Goal: Task Accomplishment & Management: Complete application form

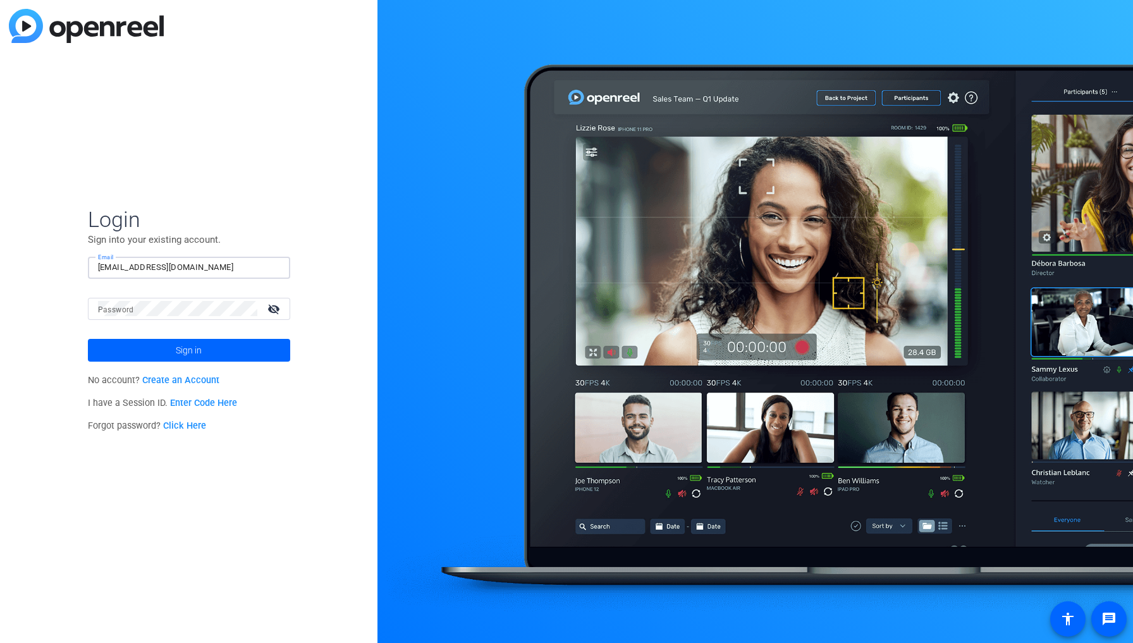
click at [199, 300] on div at bounding box center [177, 309] width 159 height 22
click at [188, 350] on button "Sign in" at bounding box center [189, 350] width 202 height 23
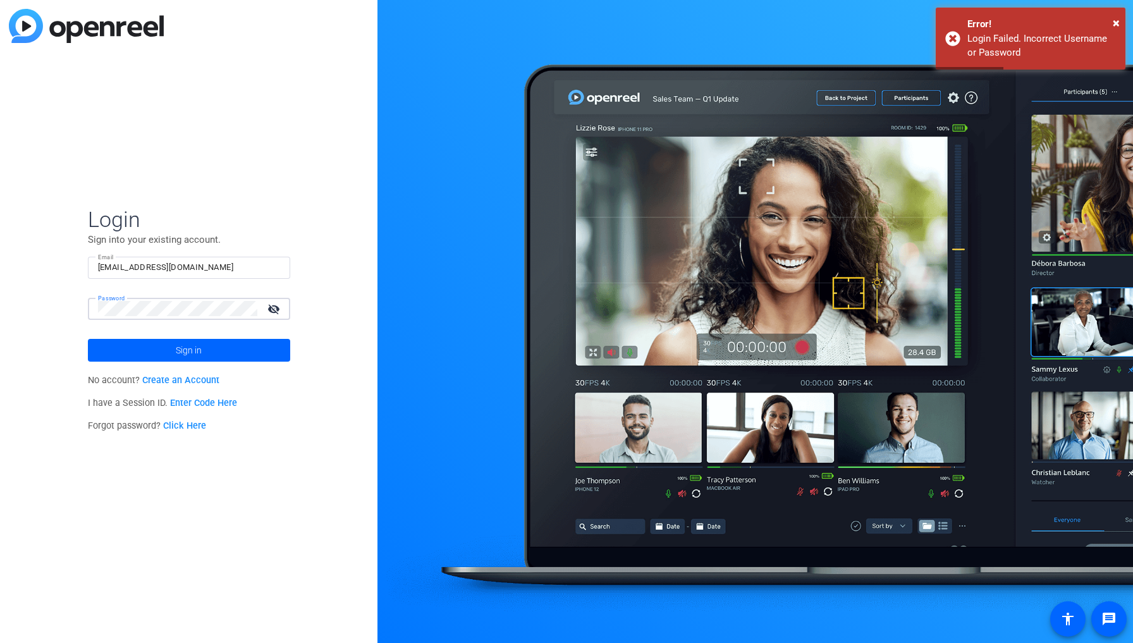
click at [188, 350] on button "Sign in" at bounding box center [189, 350] width 202 height 23
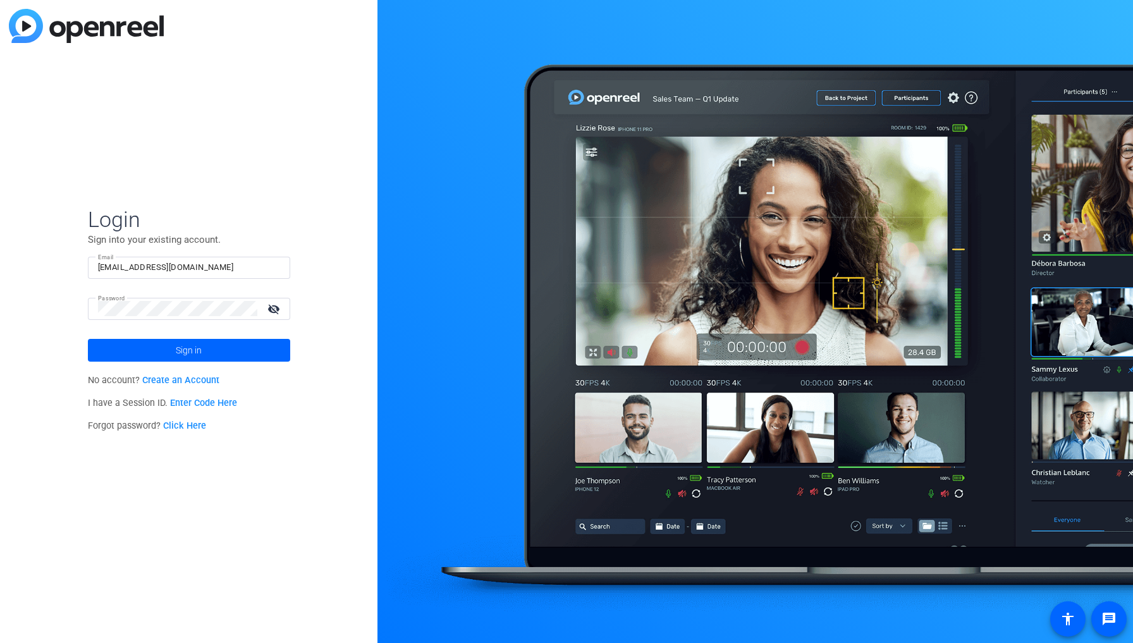
click at [268, 302] on mat-icon "visibility_off" at bounding box center [275, 309] width 30 height 18
click at [188, 350] on button "Sign in" at bounding box center [189, 350] width 202 height 23
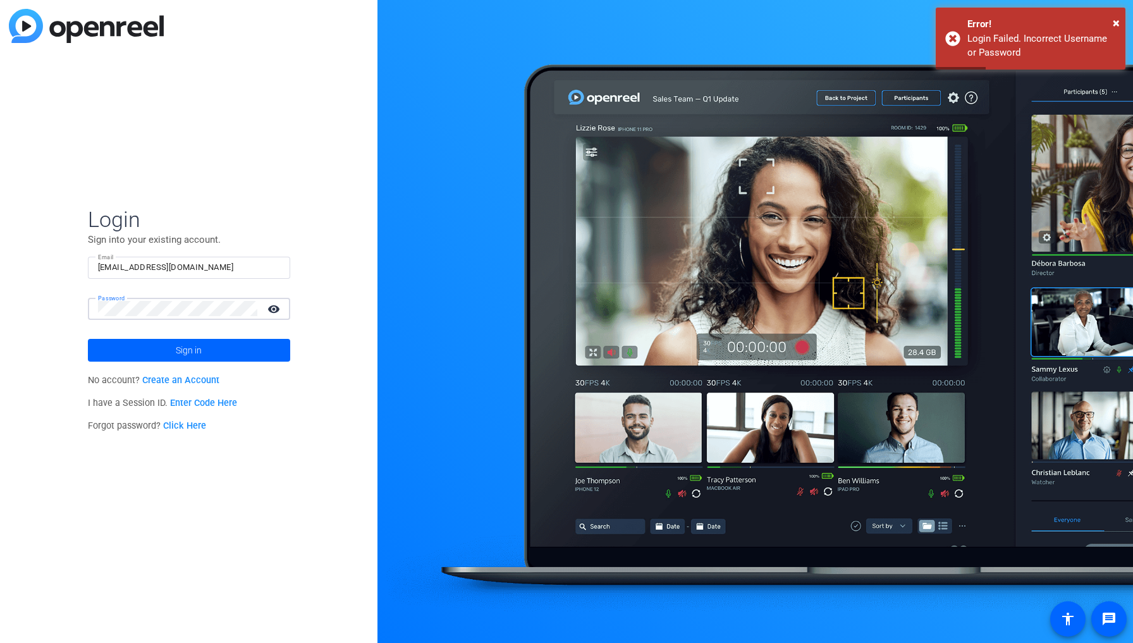
click at [188, 350] on button "Sign in" at bounding box center [189, 350] width 202 height 23
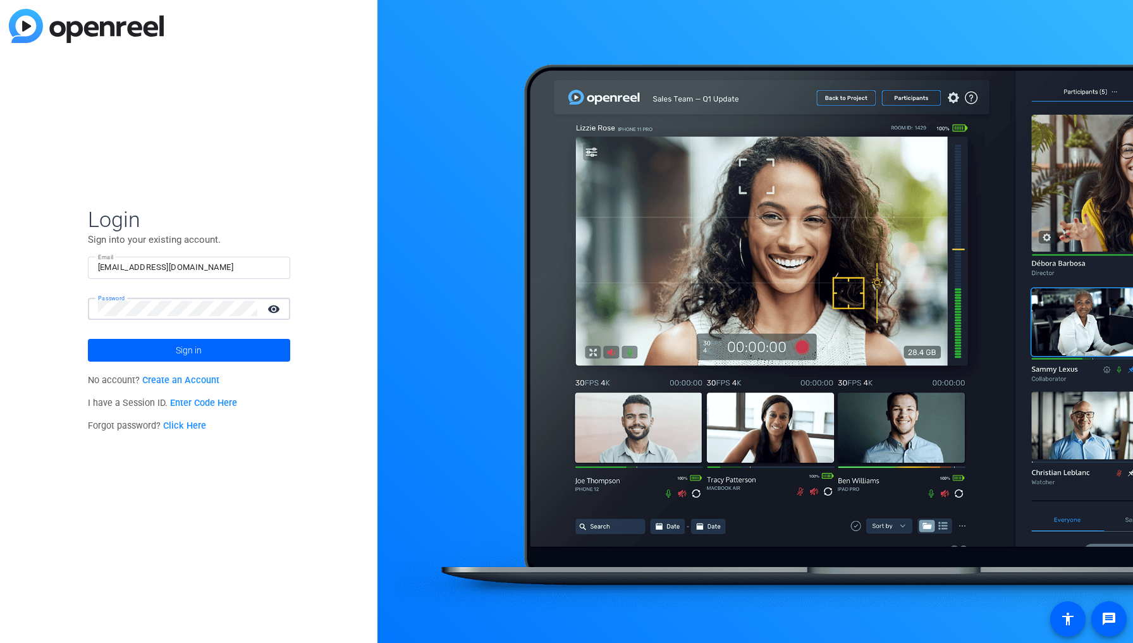
click at [188, 350] on button "Sign in" at bounding box center [189, 350] width 202 height 23
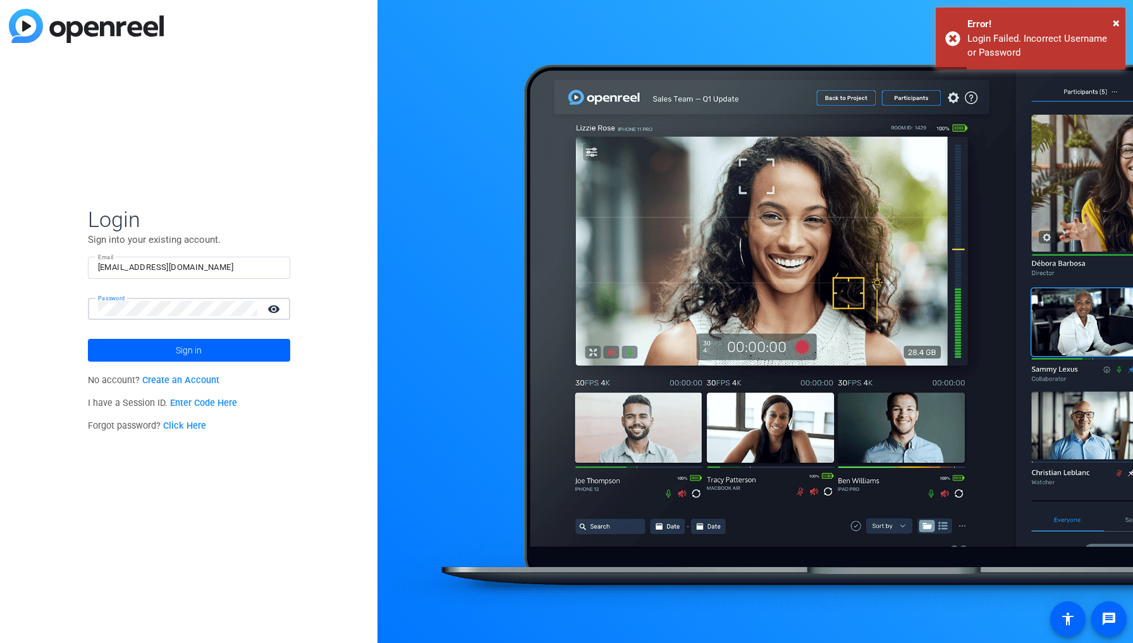
click at [188, 350] on button "Sign in" at bounding box center [189, 350] width 202 height 23
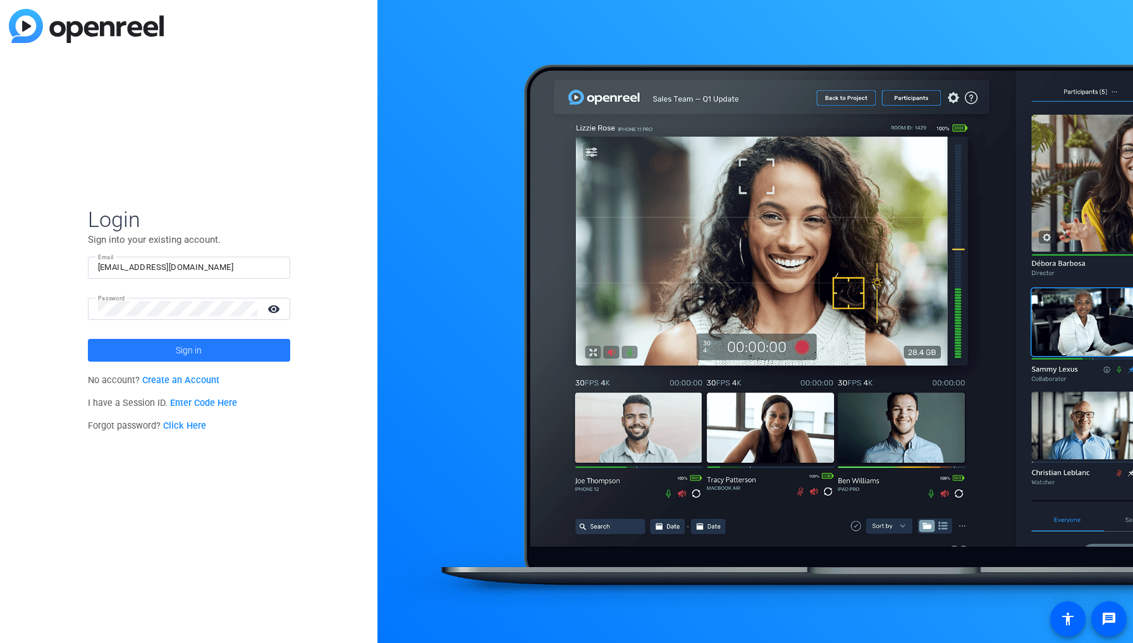
click at [201, 351] on span "Sign in" at bounding box center [189, 350] width 26 height 32
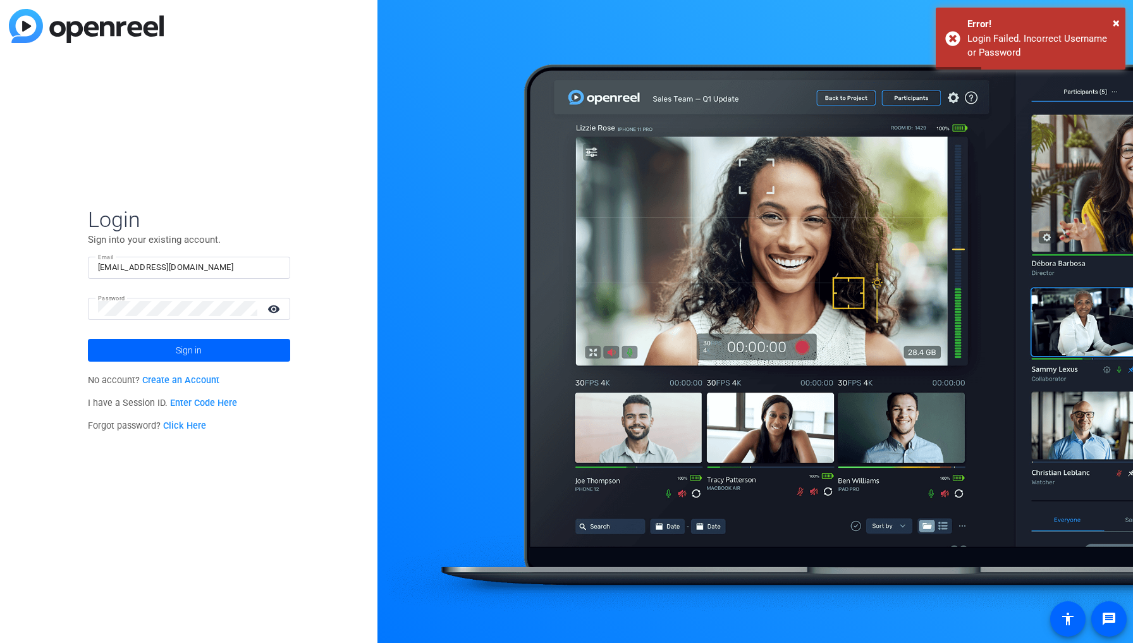
click at [204, 264] on input "josannagaither@ricardofisaasfoundation.org" at bounding box center [189, 267] width 182 height 15
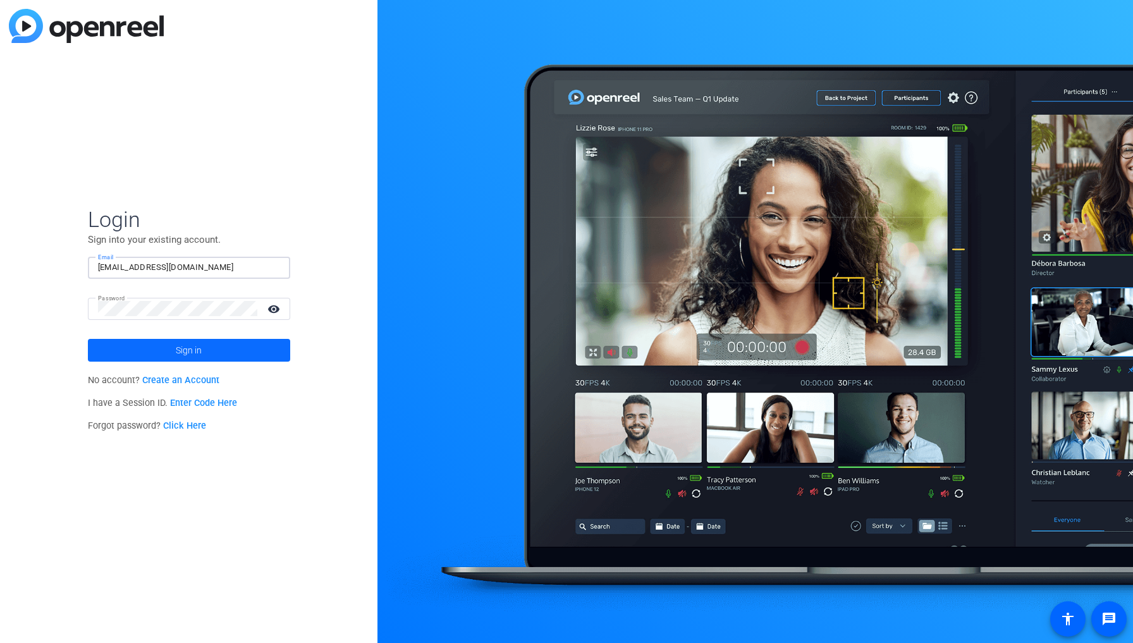
type input "josannagaither@ricardofisasfoundation.org"
click at [225, 344] on span at bounding box center [189, 350] width 202 height 30
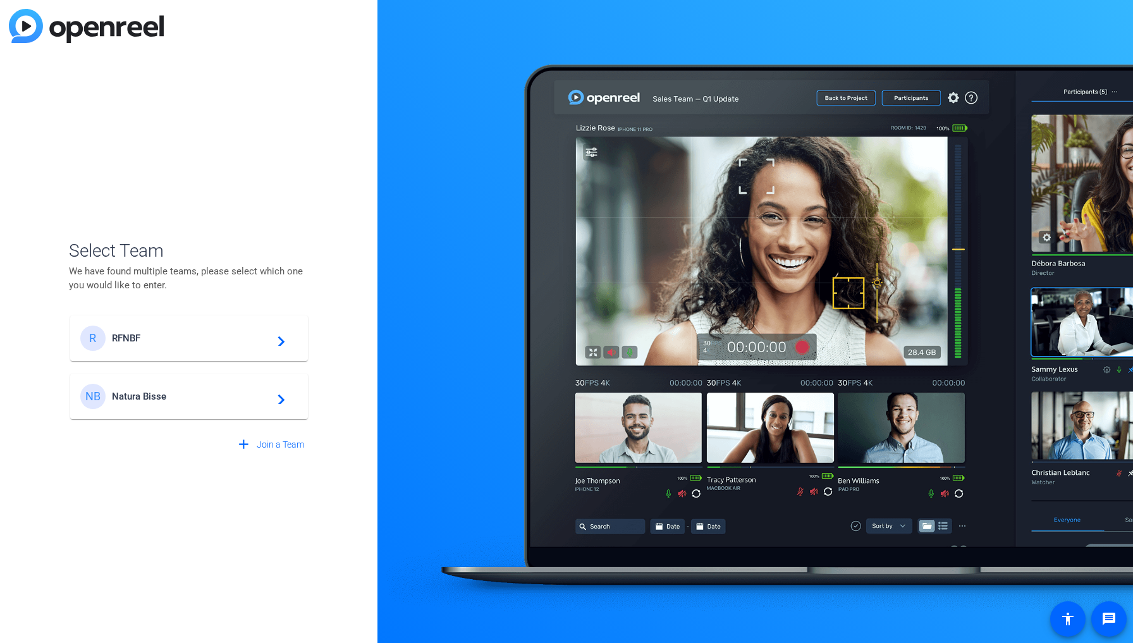
click at [153, 401] on span "Natura Bisse" at bounding box center [191, 396] width 158 height 11
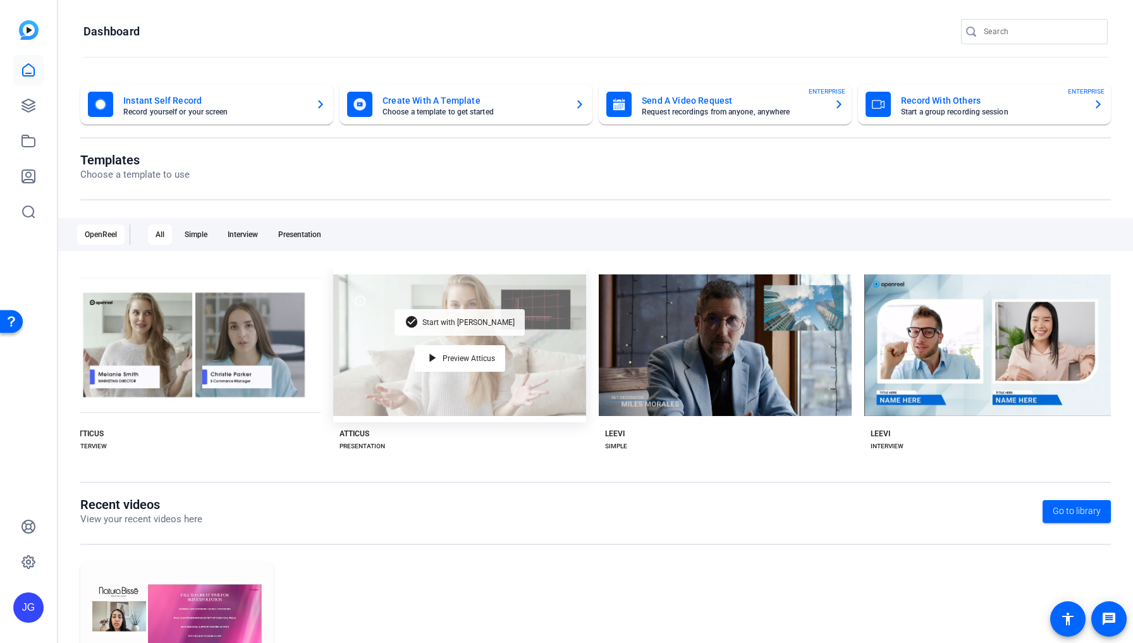
scroll to position [0, 289]
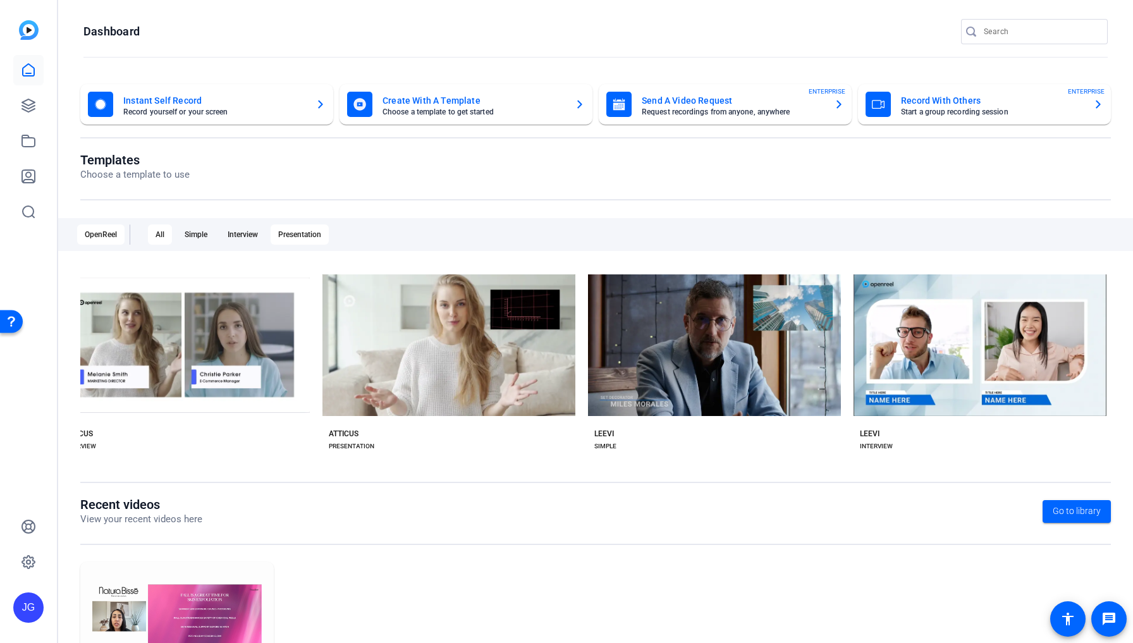
click at [305, 233] on div "Presentation" at bounding box center [300, 234] width 58 height 20
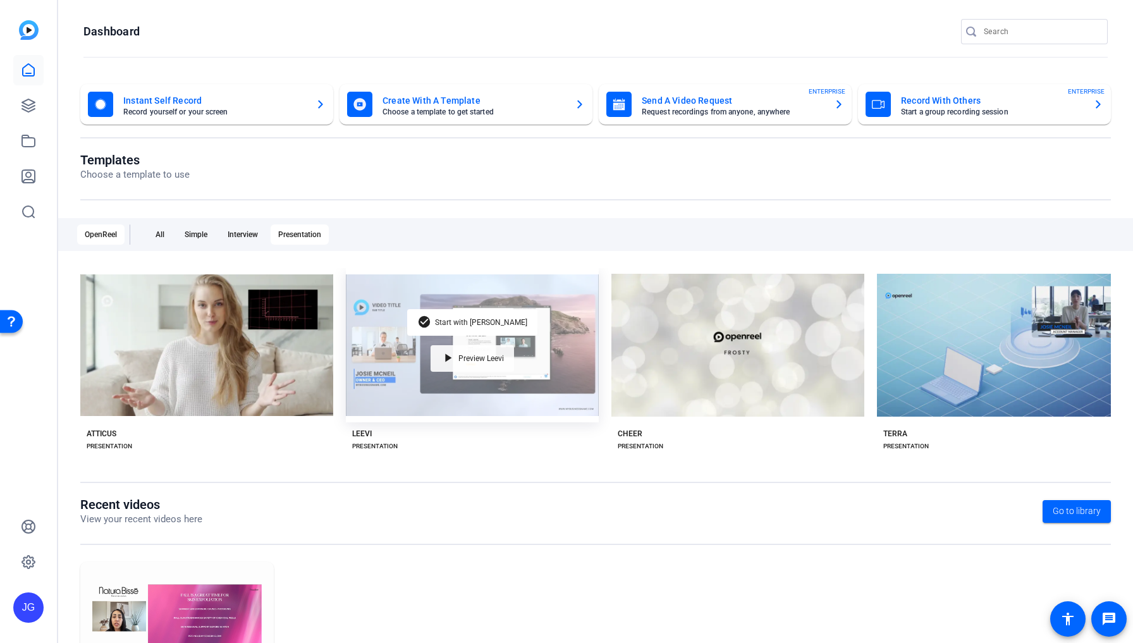
click at [451, 360] on mat-icon "play_arrow" at bounding box center [448, 358] width 15 height 15
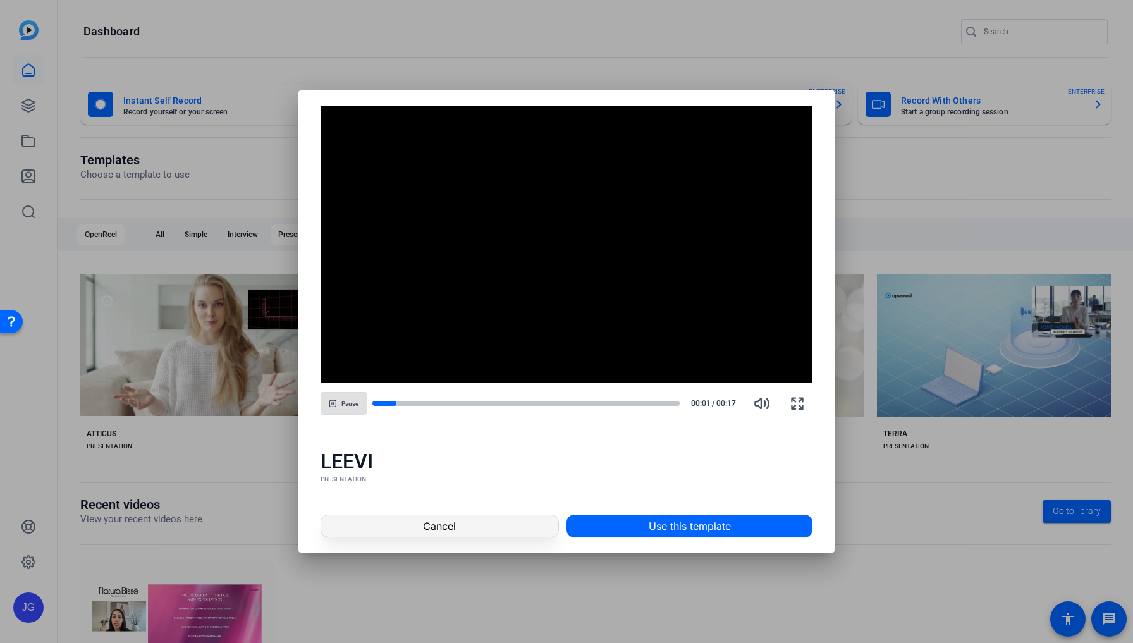
click at [418, 527] on span at bounding box center [439, 526] width 237 height 30
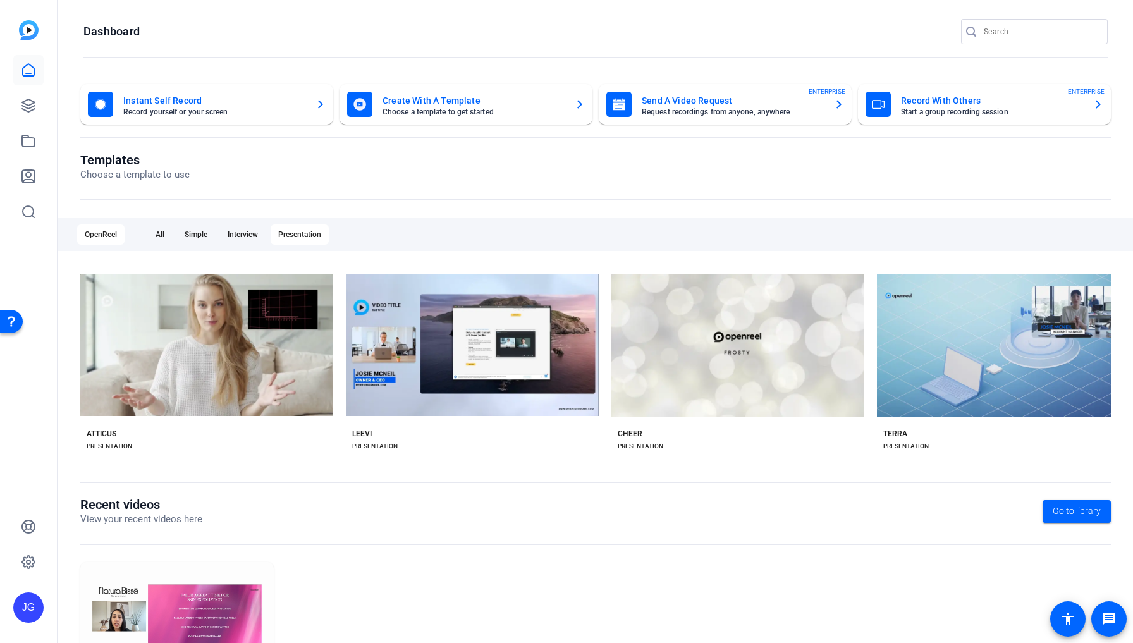
click at [244, 109] on mat-card-subtitle "Record yourself or your screen" at bounding box center [214, 112] width 182 height 8
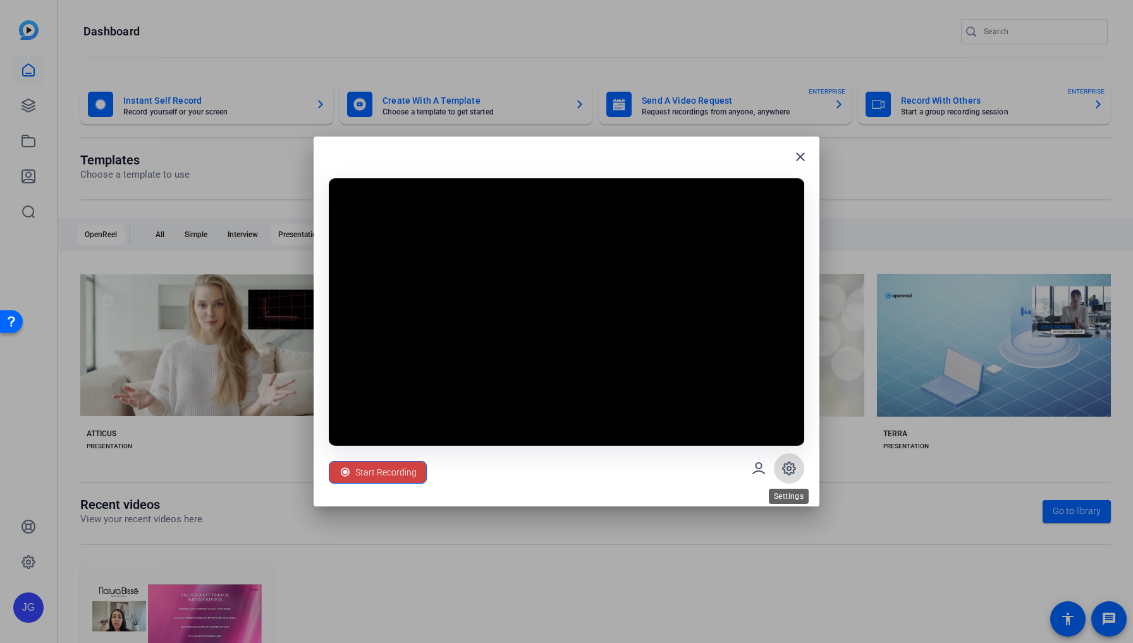
click at [789, 466] on icon at bounding box center [789, 468] width 4 height 4
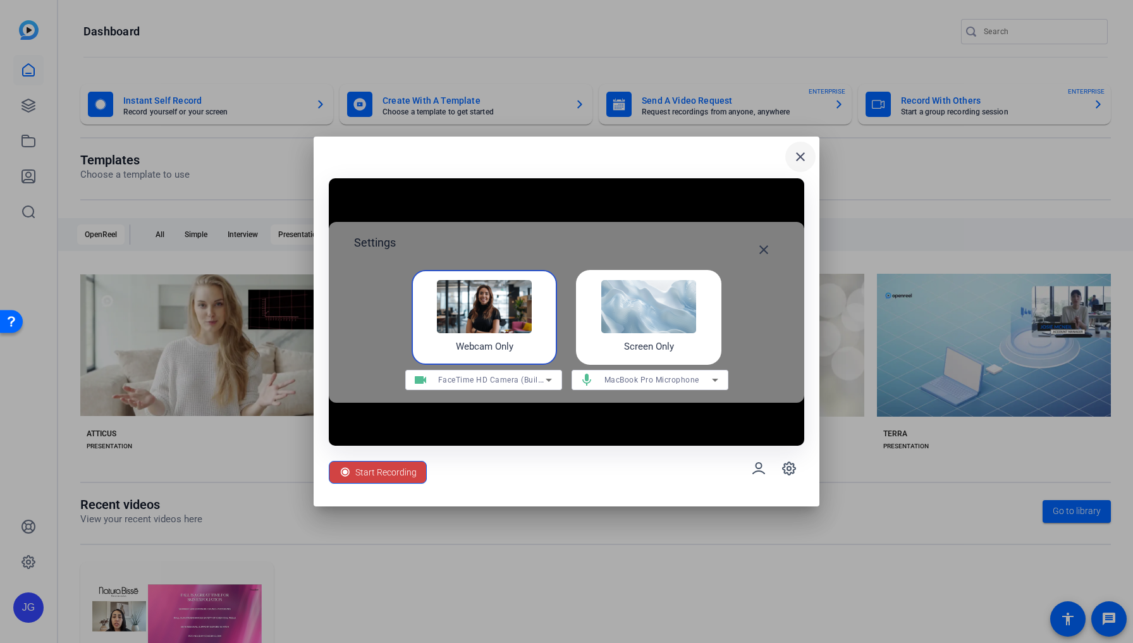
click at [796, 154] on mat-icon "close" at bounding box center [800, 156] width 15 height 15
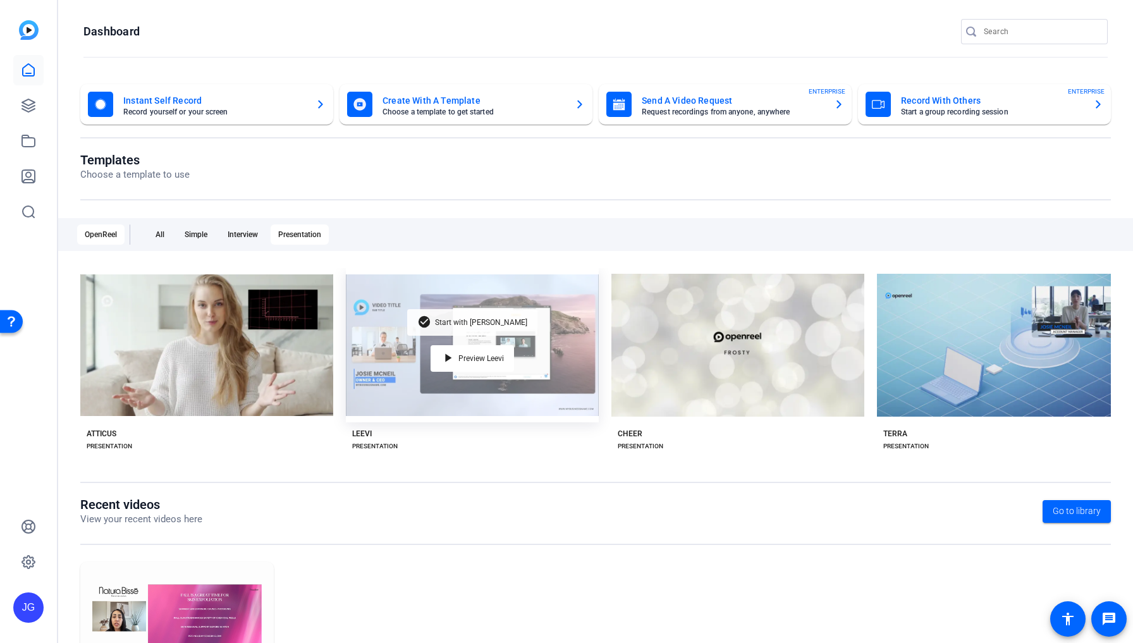
click at [484, 325] on span "Start with [PERSON_NAME]" at bounding box center [481, 323] width 92 height 8
click at [463, 322] on span "Start with [PERSON_NAME]" at bounding box center [481, 323] width 92 height 8
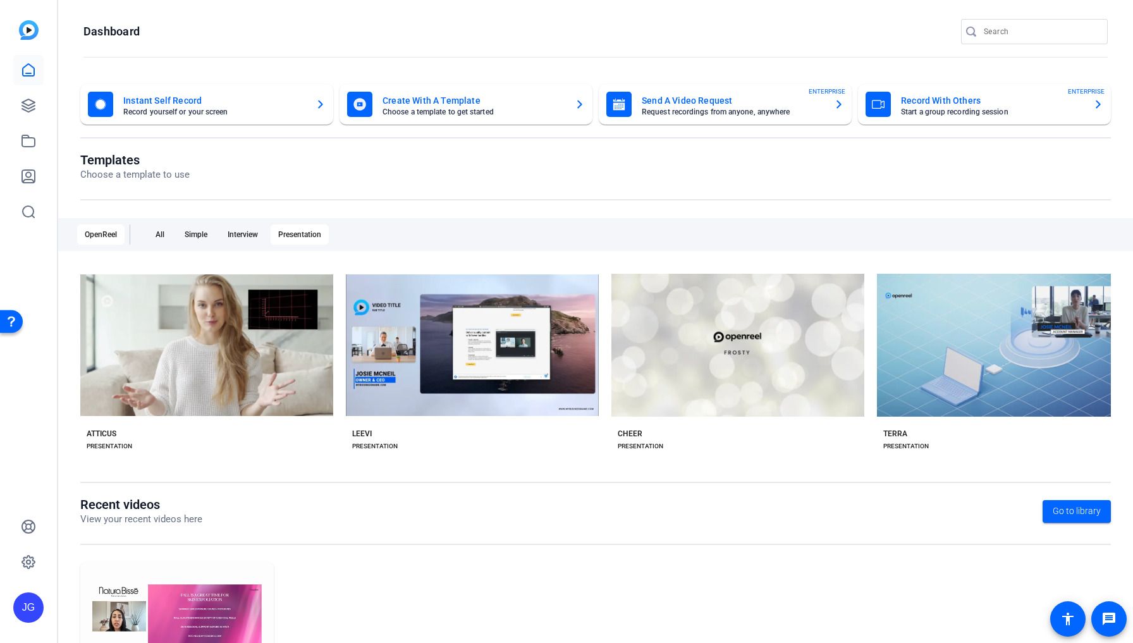
click at [456, 102] on mat-card-title "Create With A Template" at bounding box center [473, 100] width 182 height 15
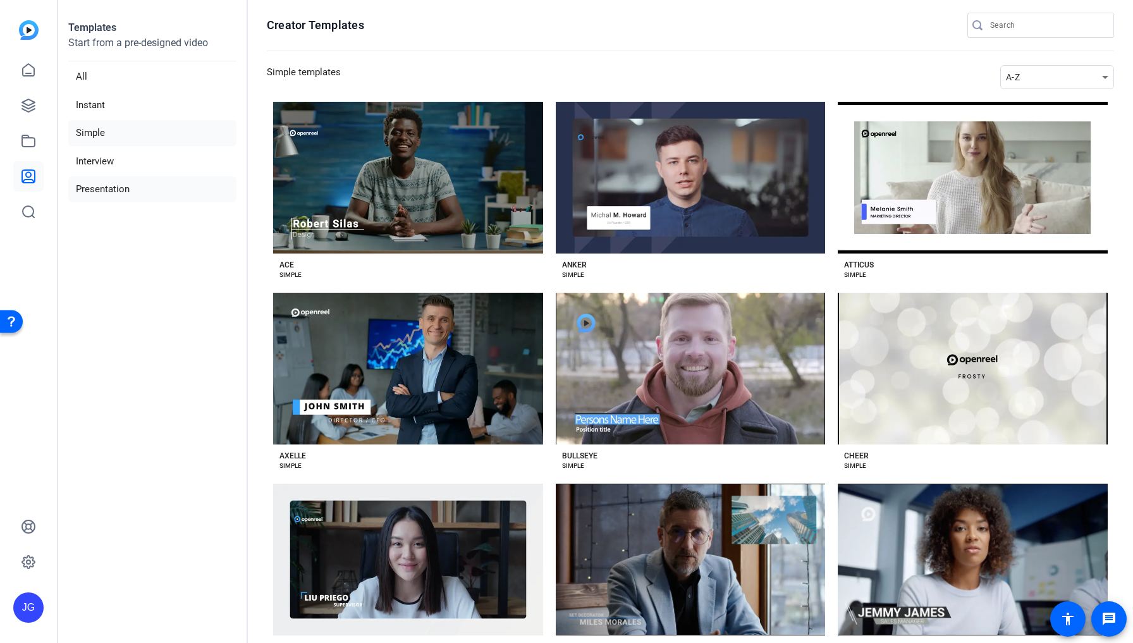
click at [111, 189] on li "Presentation" at bounding box center [152, 189] width 168 height 26
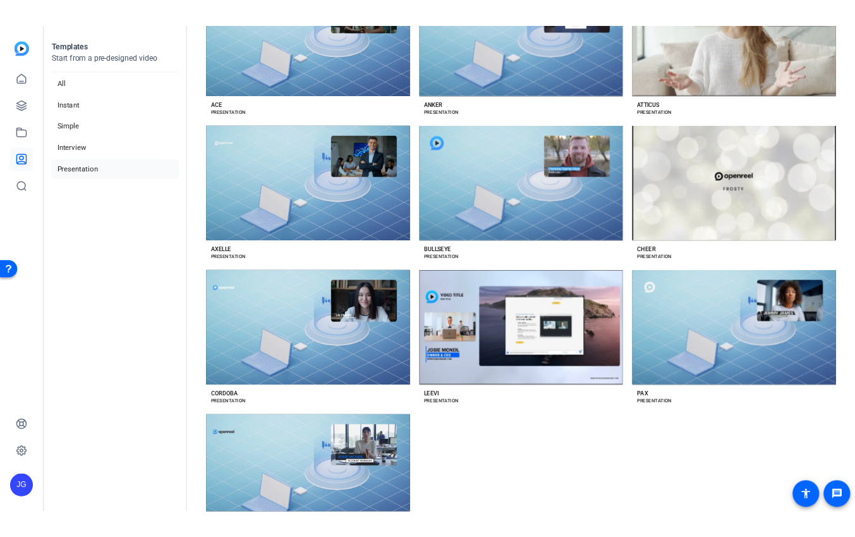
scroll to position [191, 0]
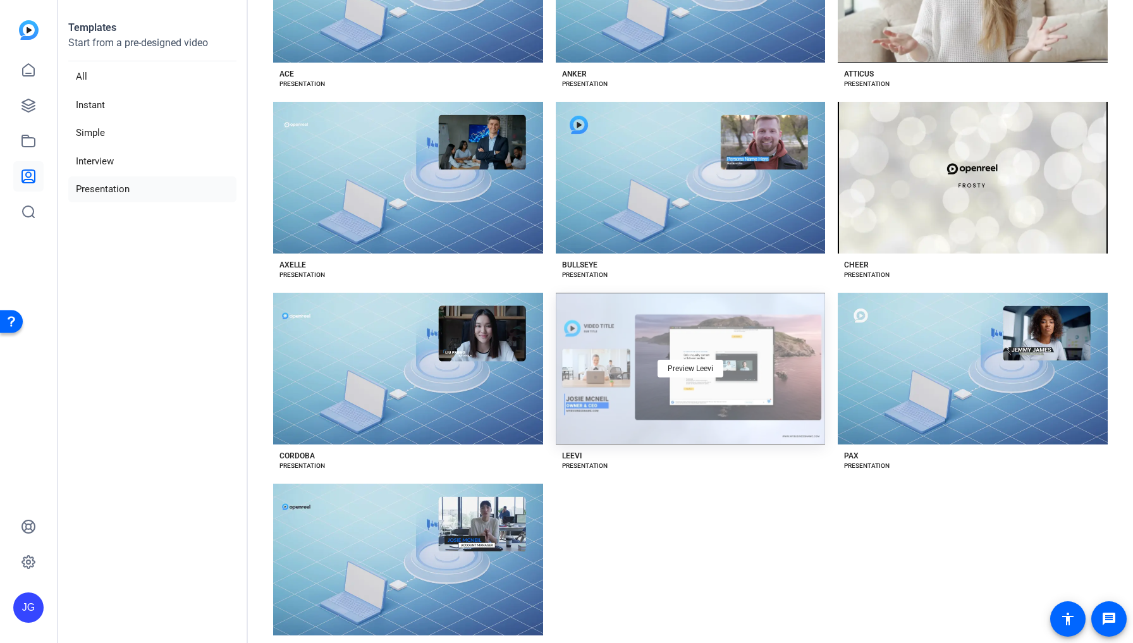
click at [619, 408] on div "Preview Leevi" at bounding box center [691, 369] width 270 height 152
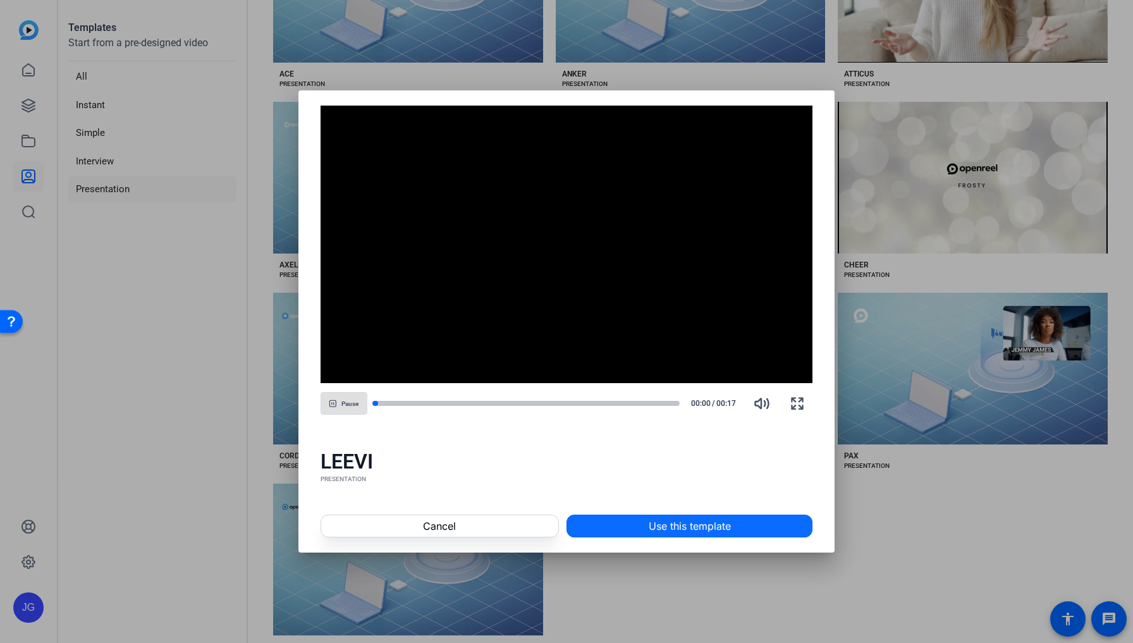
click at [667, 525] on span "Use this template" at bounding box center [690, 525] width 82 height 15
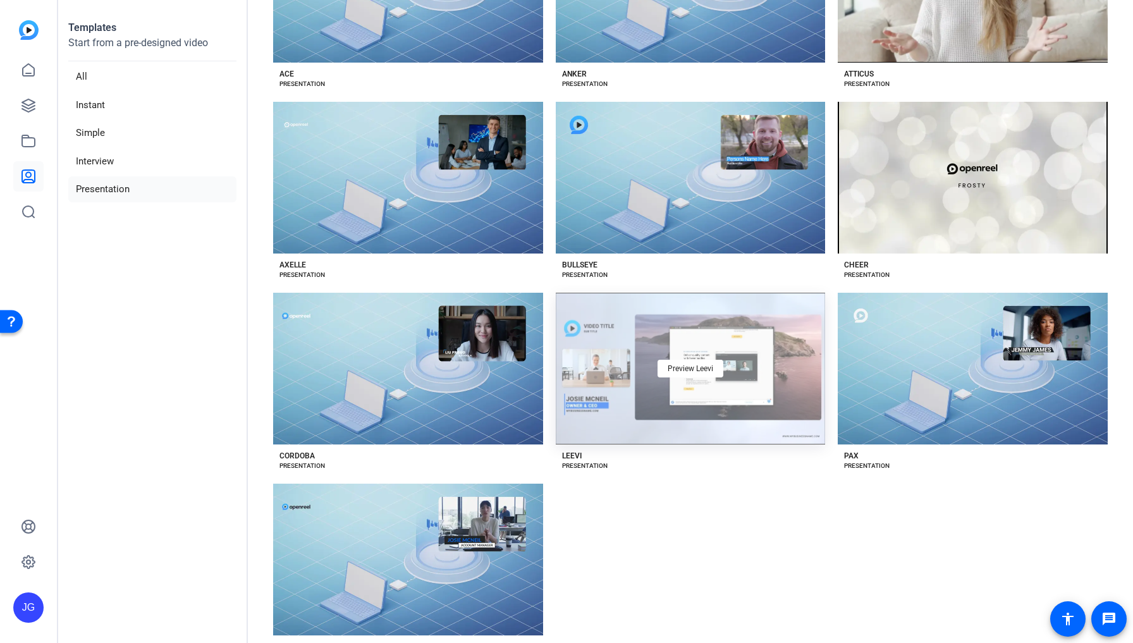
click at [603, 353] on div "Preview Leevi" at bounding box center [691, 369] width 270 height 152
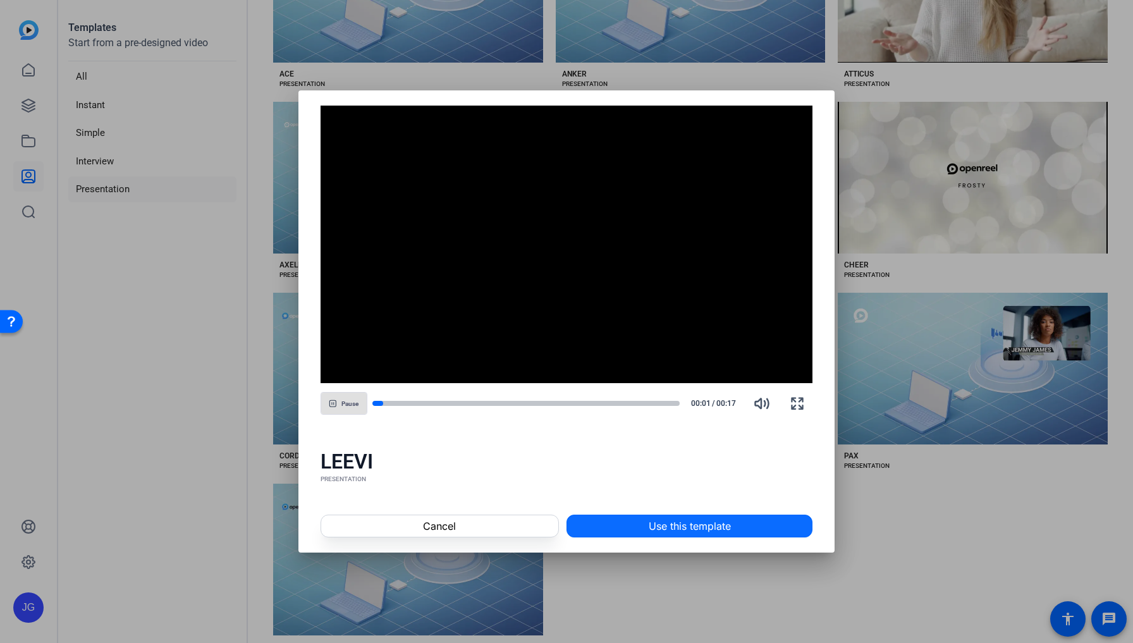
click at [637, 523] on span at bounding box center [689, 526] width 245 height 30
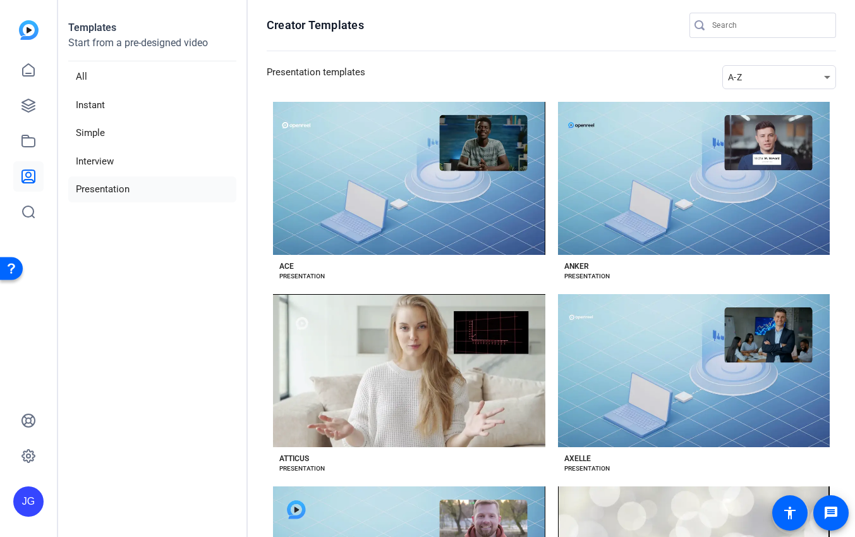
scroll to position [0, 0]
click at [28, 503] on div "JG" at bounding box center [28, 501] width 30 height 30
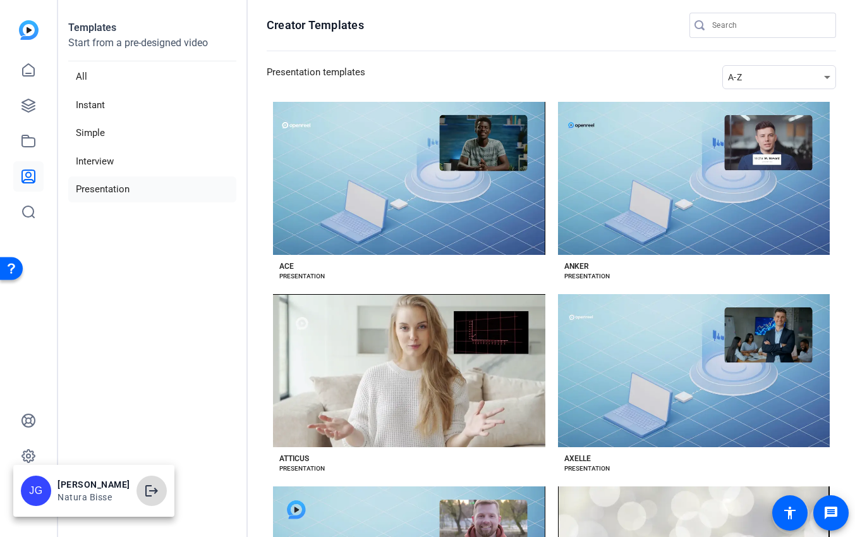
click at [145, 492] on mat-icon "logout" at bounding box center [151, 490] width 15 height 15
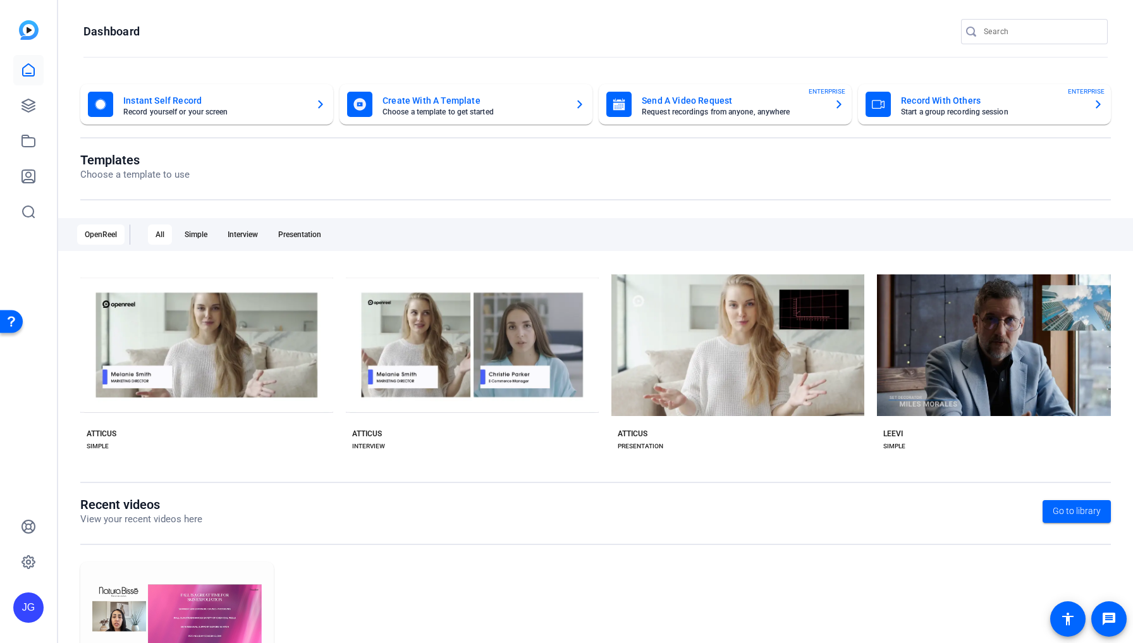
click at [221, 111] on mat-card-subtitle "Record yourself or your screen" at bounding box center [214, 112] width 182 height 8
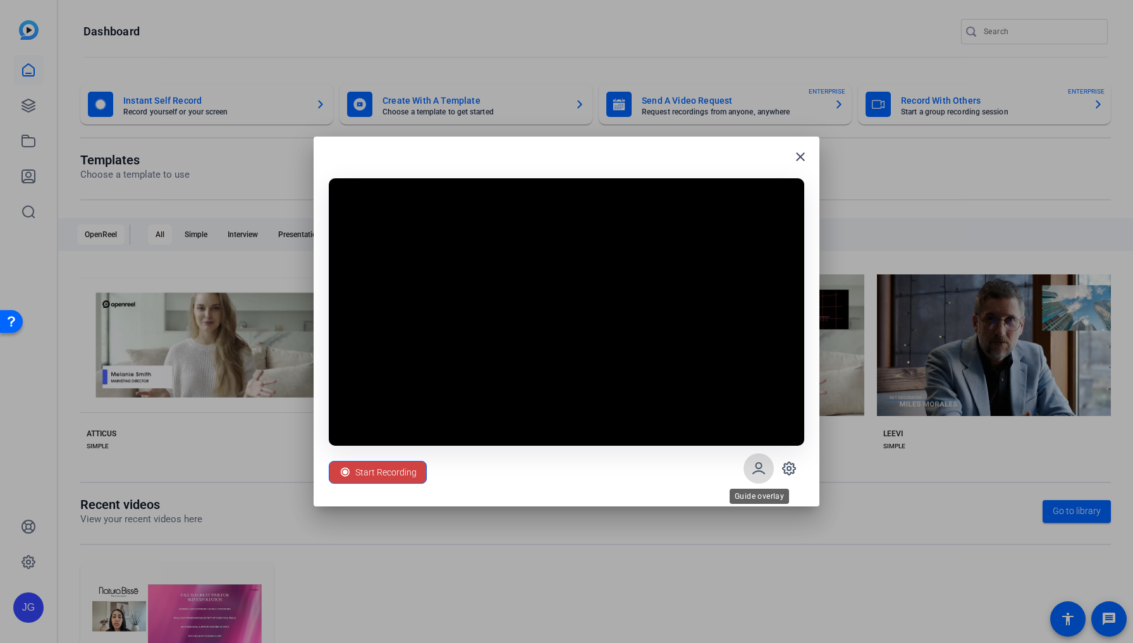
click at [759, 466] on icon at bounding box center [758, 468] width 15 height 15
click at [783, 468] on icon at bounding box center [789, 468] width 13 height 13
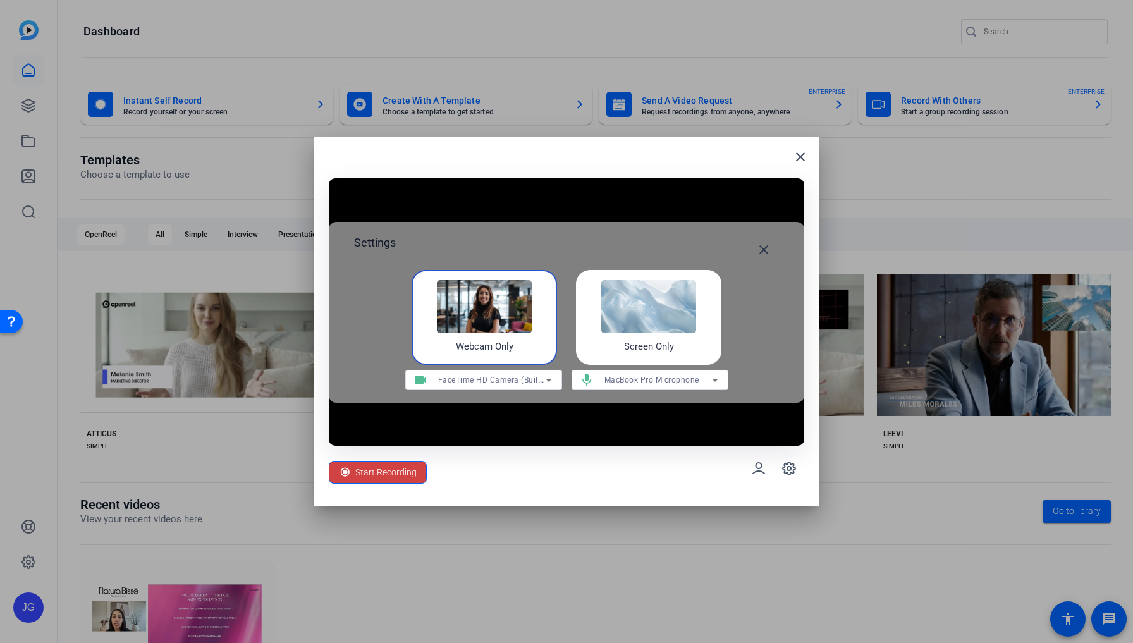
click at [695, 343] on div "Screen Only" at bounding box center [648, 317] width 145 height 95
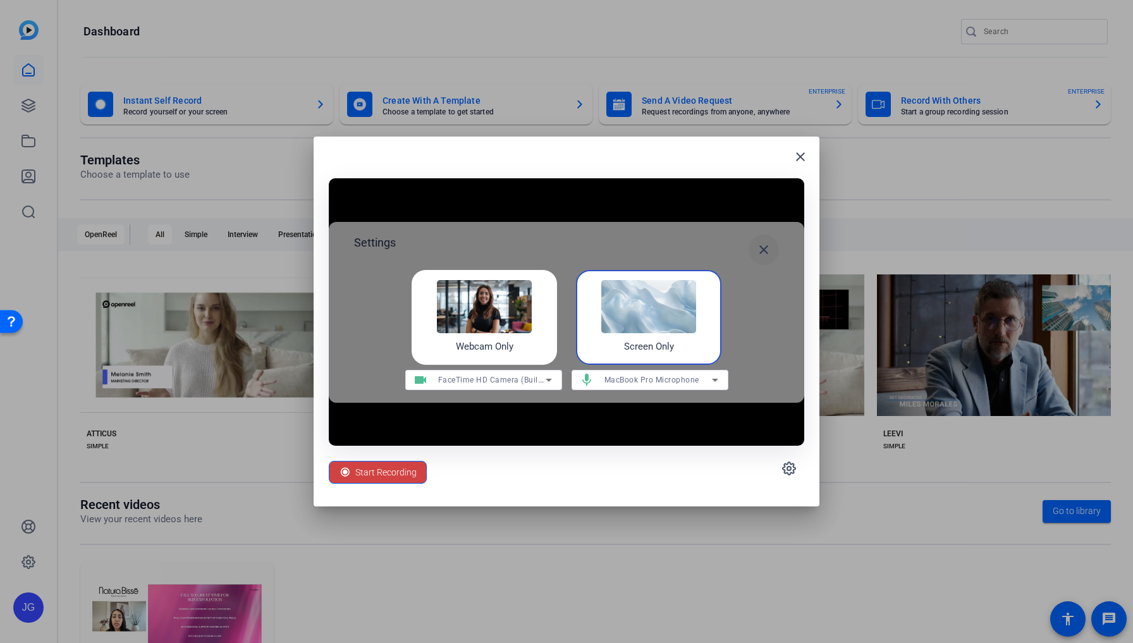
click at [764, 247] on mat-icon "close" at bounding box center [763, 249] width 15 height 15
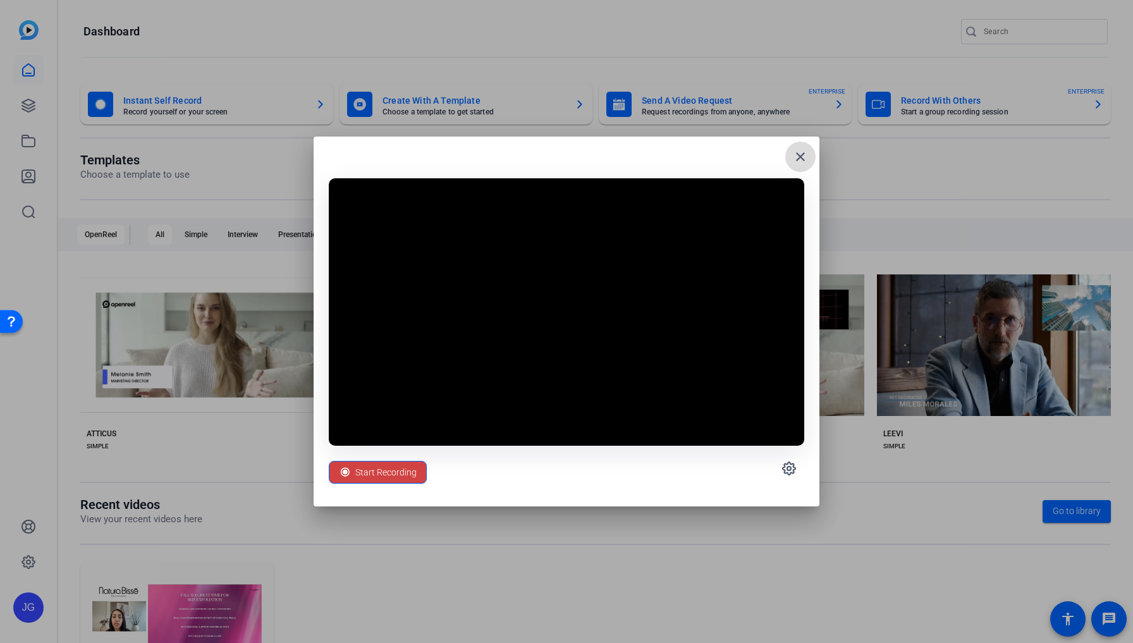
click at [800, 155] on mat-icon "close" at bounding box center [800, 156] width 15 height 15
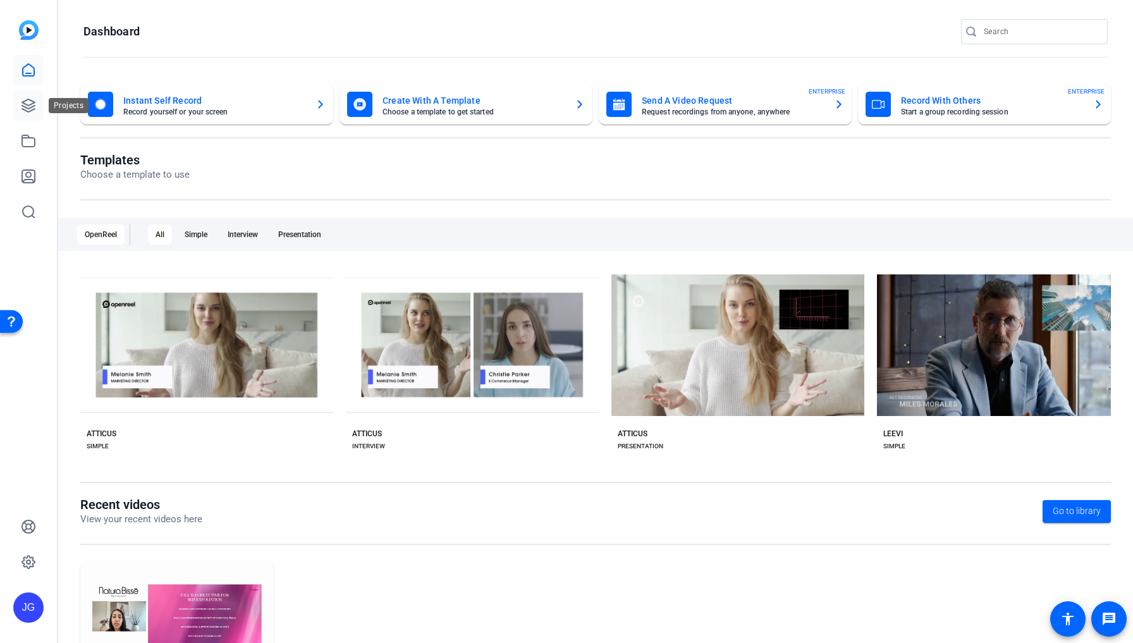
click at [27, 104] on icon at bounding box center [28, 105] width 13 height 13
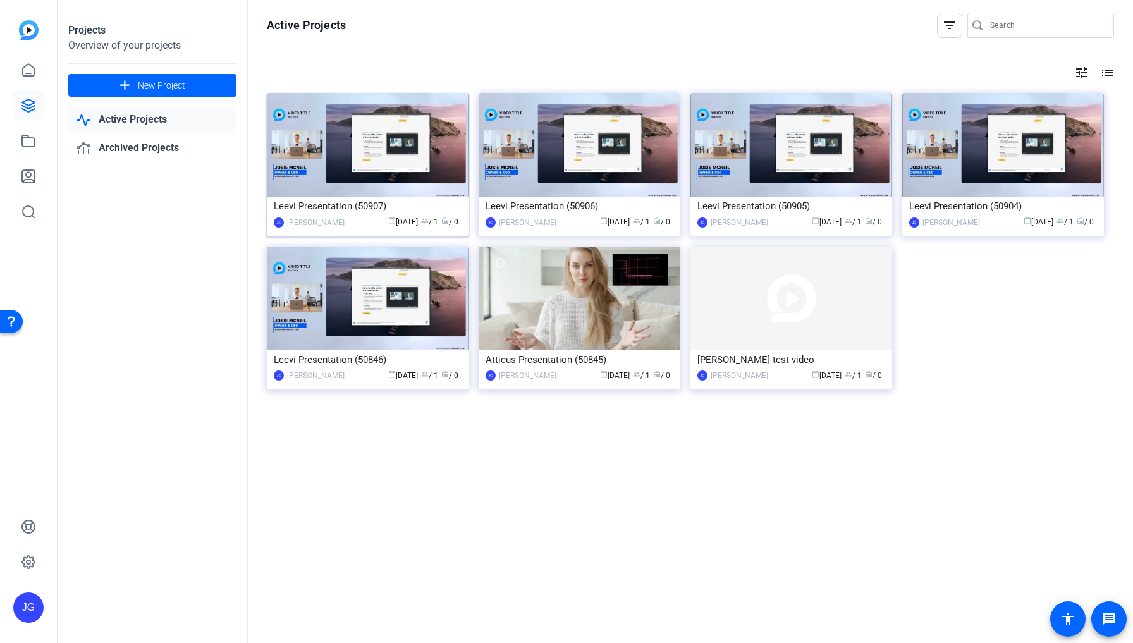
click at [348, 159] on img at bounding box center [368, 145] width 202 height 104
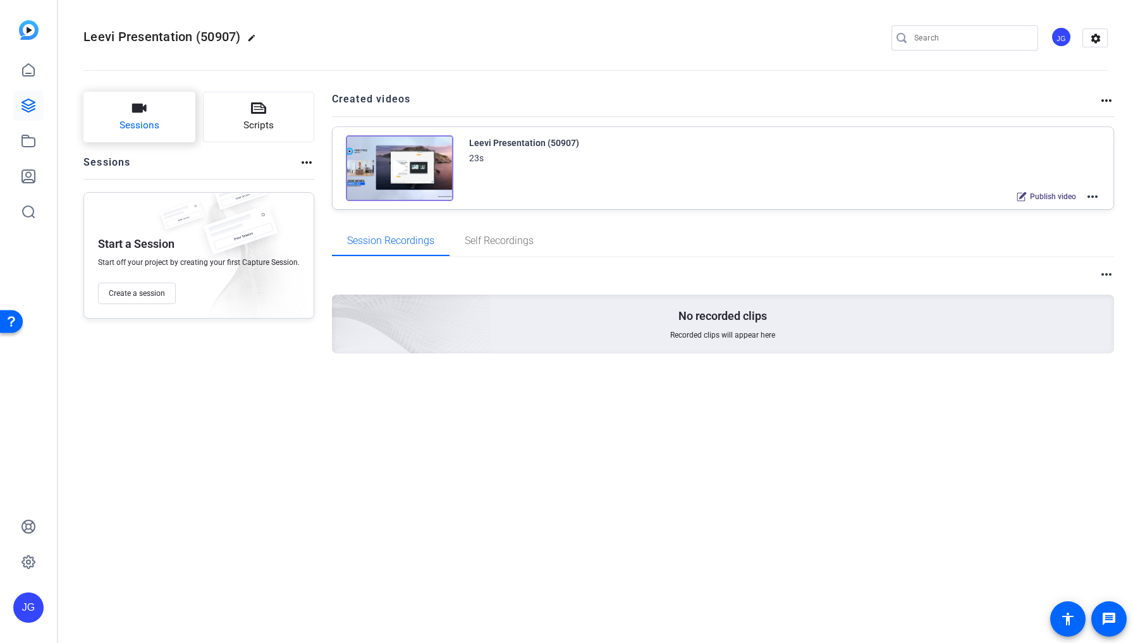
click at [129, 108] on button "Sessions" at bounding box center [139, 117] width 112 height 51
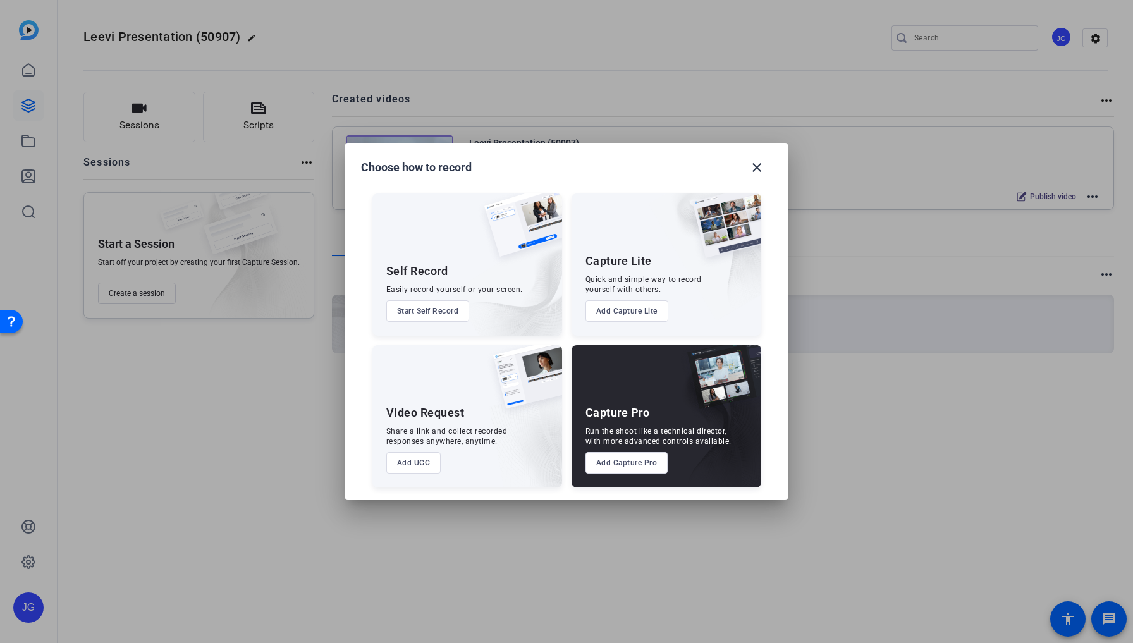
click at [405, 459] on button "Add UGC" at bounding box center [413, 462] width 55 height 21
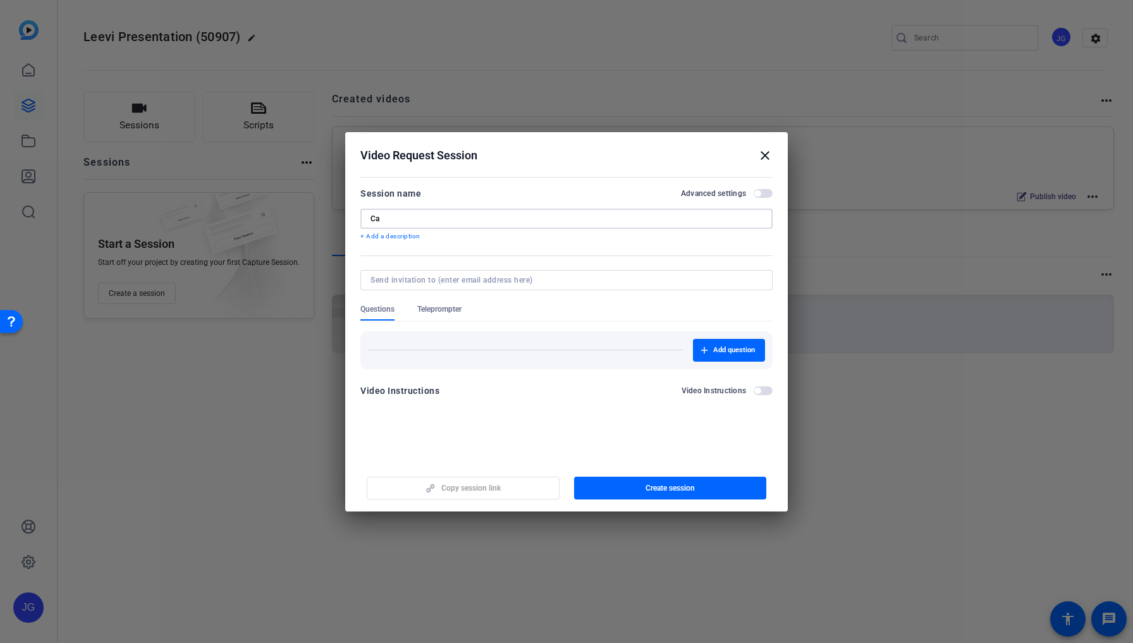
type input "C"
type input "[MEDICAL_DATA]"
type input "[EMAIL_ADDRESS][DOMAIN_NAME]"
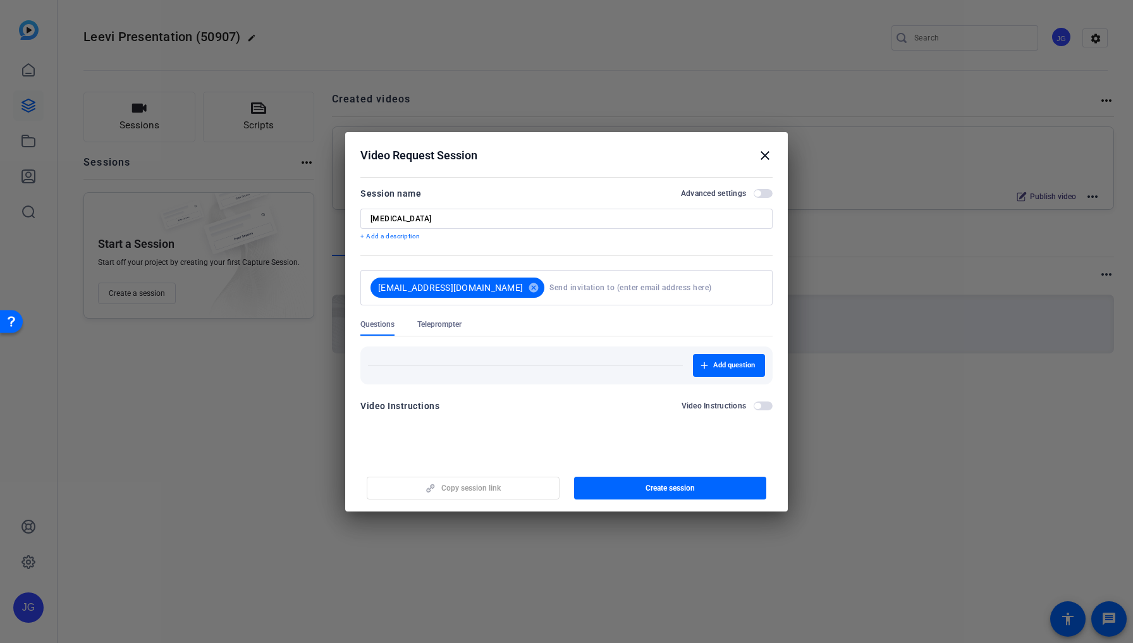
click at [767, 390] on form "Session name Advanced settings [MEDICAL_DATA] + Add a description [EMAIL_ADDRES…" at bounding box center [566, 303] width 412 height 235
click at [758, 402] on button "Video Instructions" at bounding box center [762, 405] width 19 height 9
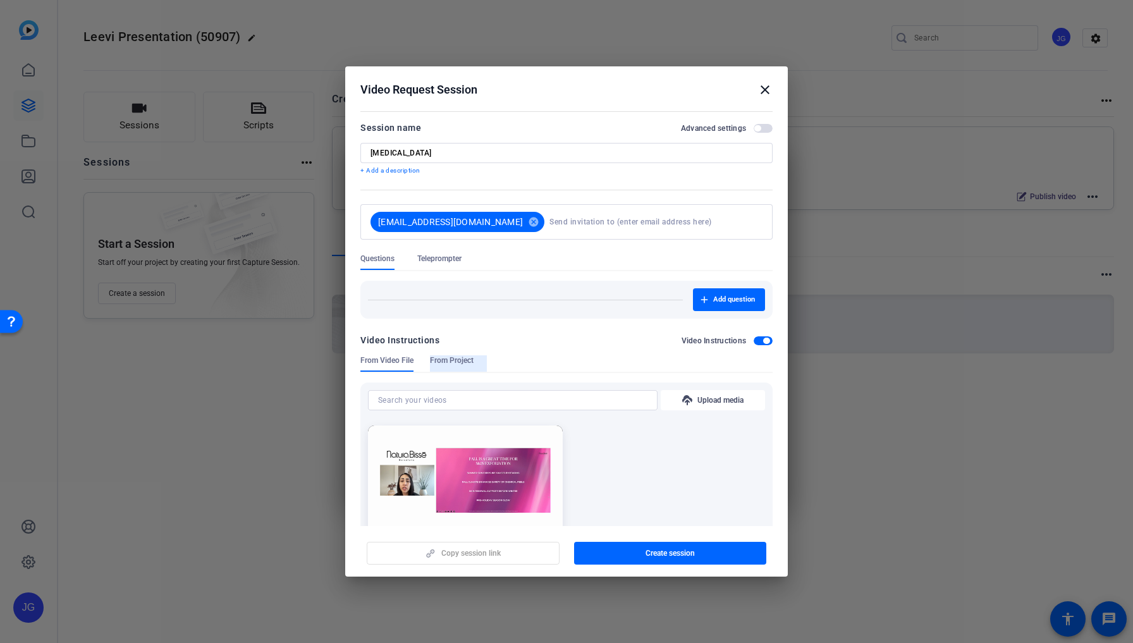
click at [456, 364] on span "From Project" at bounding box center [452, 360] width 44 height 10
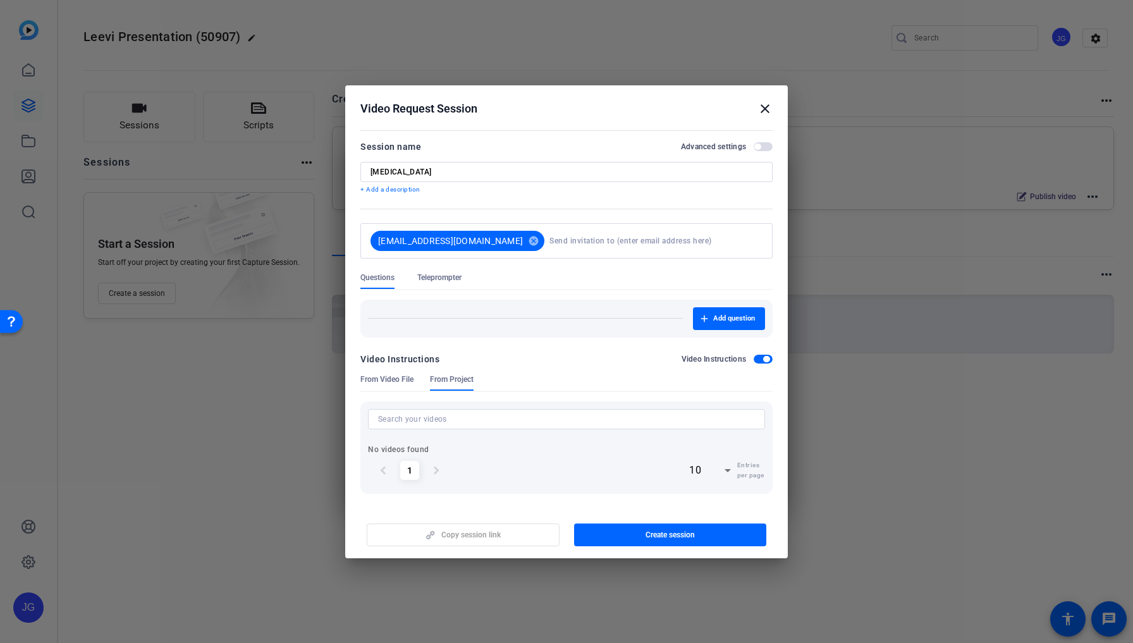
click at [758, 356] on span "button" at bounding box center [762, 359] width 19 height 9
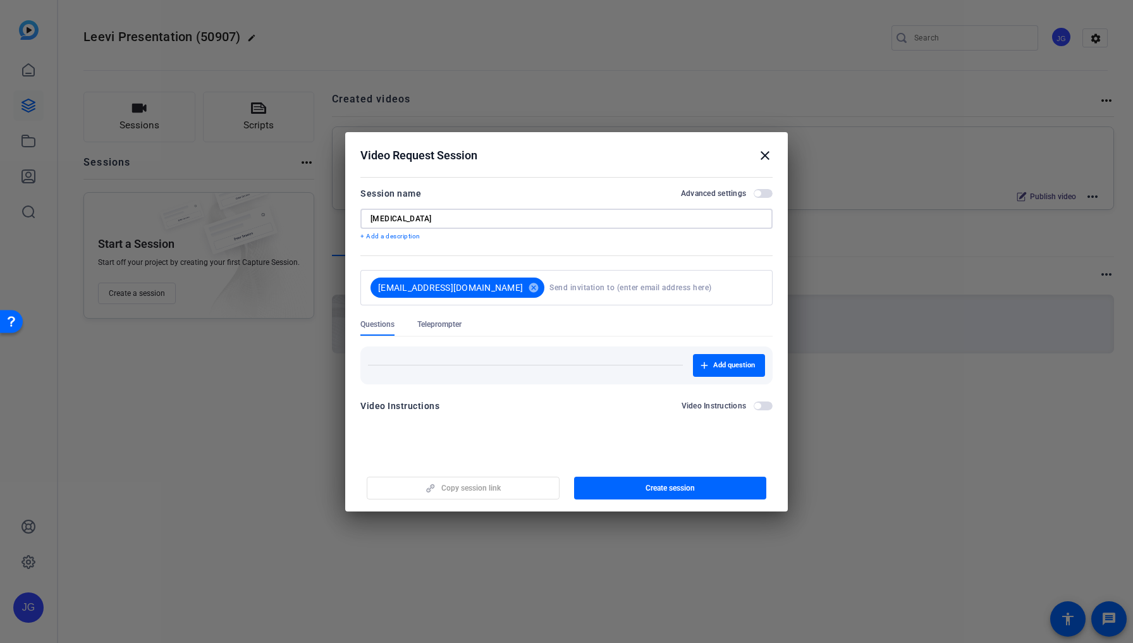
click at [450, 215] on input "[MEDICAL_DATA]" at bounding box center [566, 219] width 392 height 10
type input "[MEDICAL_DATA] 101"
click at [688, 496] on span "button" at bounding box center [670, 488] width 193 height 30
click at [765, 157] on mat-icon "close" at bounding box center [764, 155] width 15 height 15
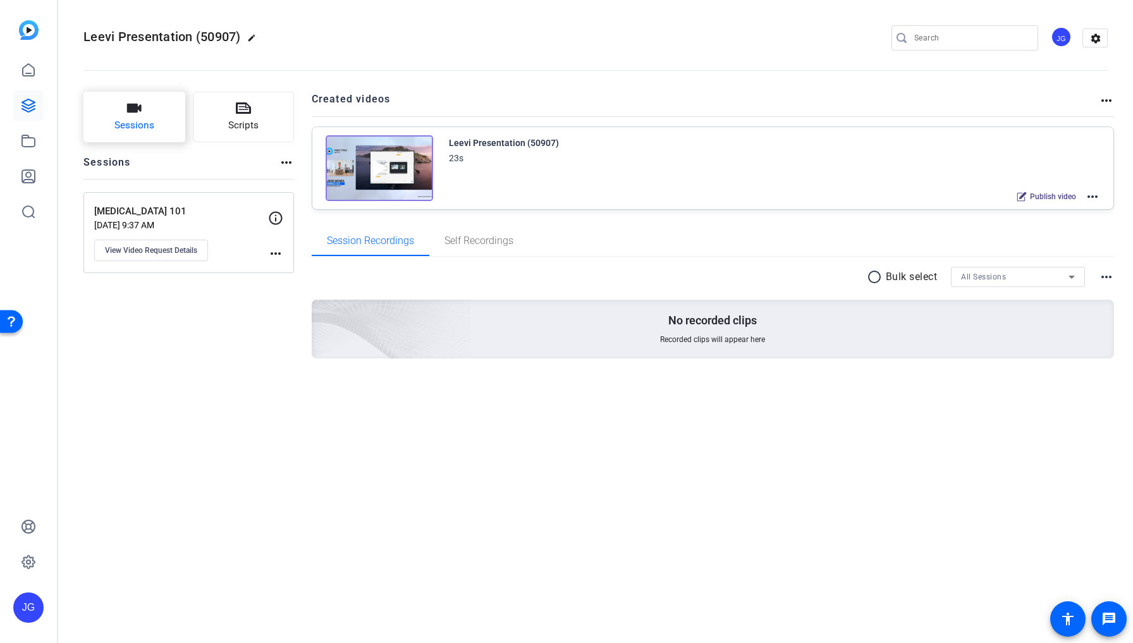
click at [137, 116] on button "Sessions" at bounding box center [134, 117] width 102 height 51
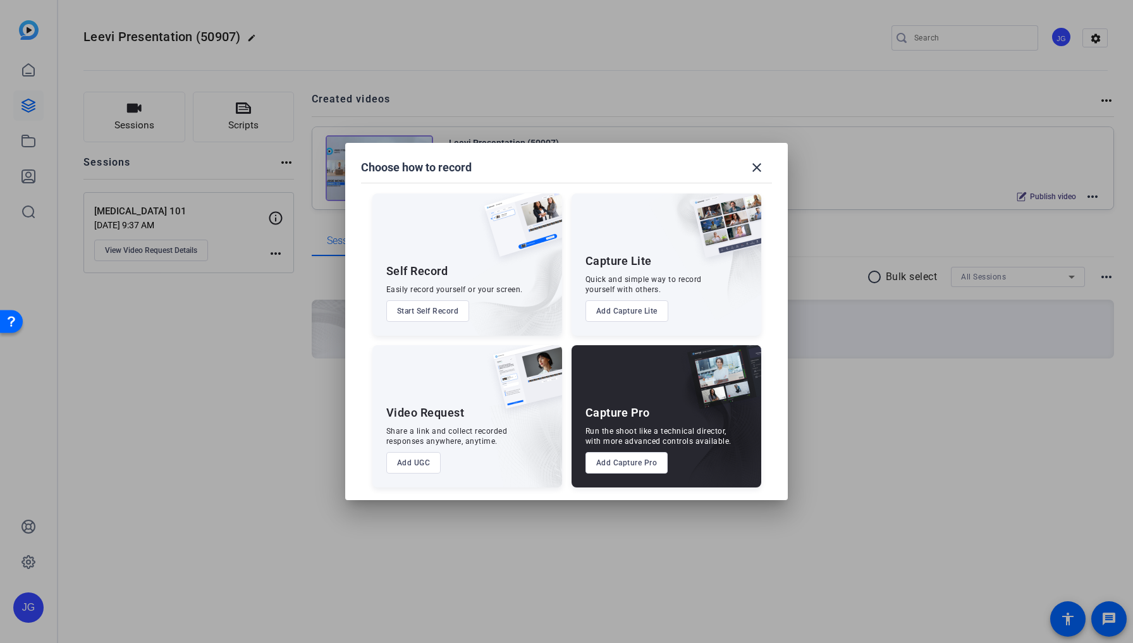
click at [425, 308] on button "Start Self Record" at bounding box center [427, 310] width 83 height 21
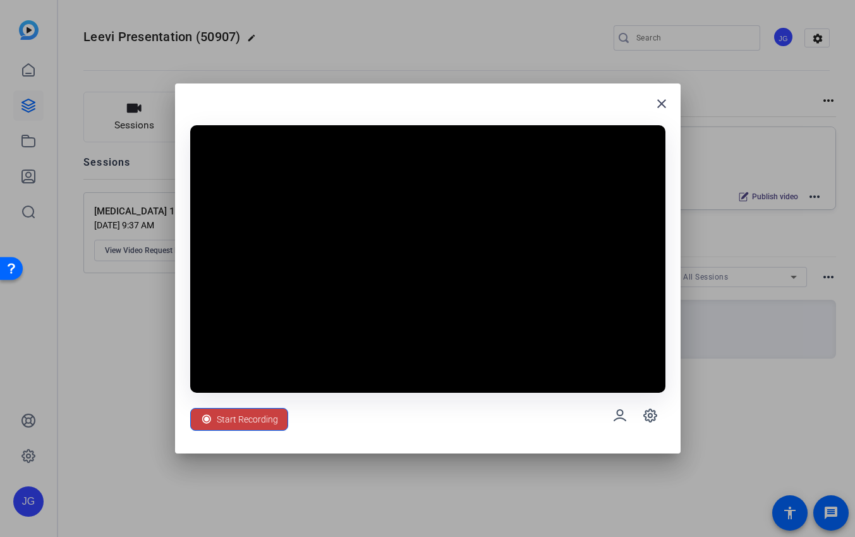
click at [259, 422] on span "Start Recording" at bounding box center [247, 419] width 61 height 24
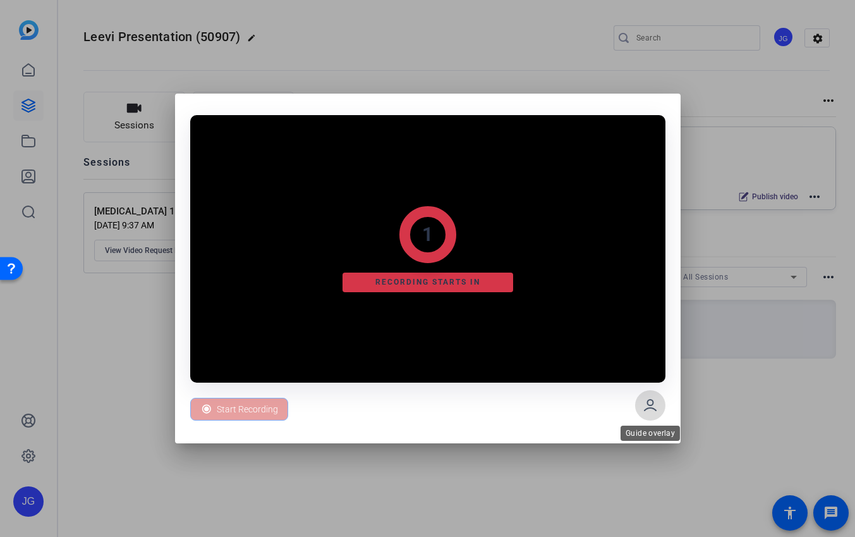
click at [647, 407] on icon at bounding box center [650, 405] width 15 height 15
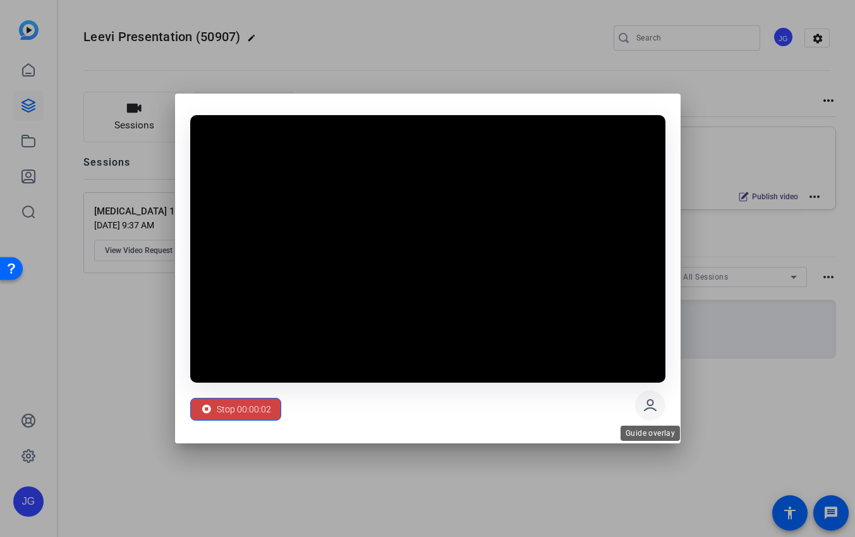
click at [645, 402] on icon at bounding box center [650, 405] width 15 height 15
click at [246, 410] on span "Stop 00:00:03" at bounding box center [244, 409] width 54 height 24
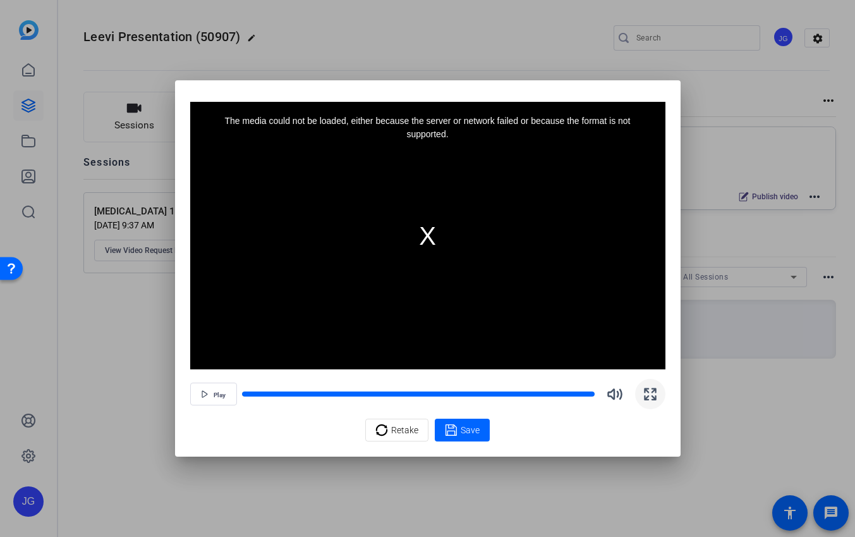
click at [655, 391] on icon "button" at bounding box center [650, 394] width 11 height 11
click at [303, 60] on div at bounding box center [427, 268] width 855 height 537
click at [23, 29] on div at bounding box center [427, 268] width 855 height 537
click at [29, 59] on div at bounding box center [427, 268] width 855 height 537
click at [28, 76] on div at bounding box center [427, 268] width 855 height 537
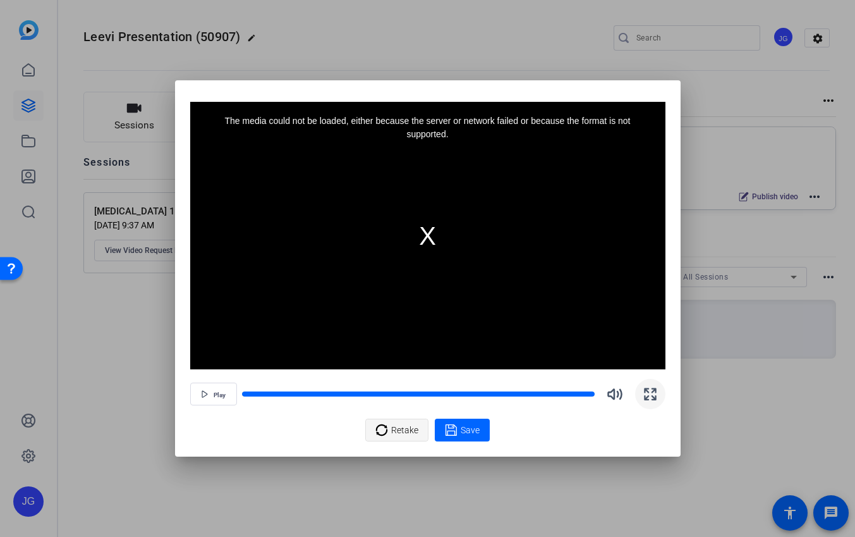
click at [413, 425] on span "Retake" at bounding box center [404, 430] width 27 height 24
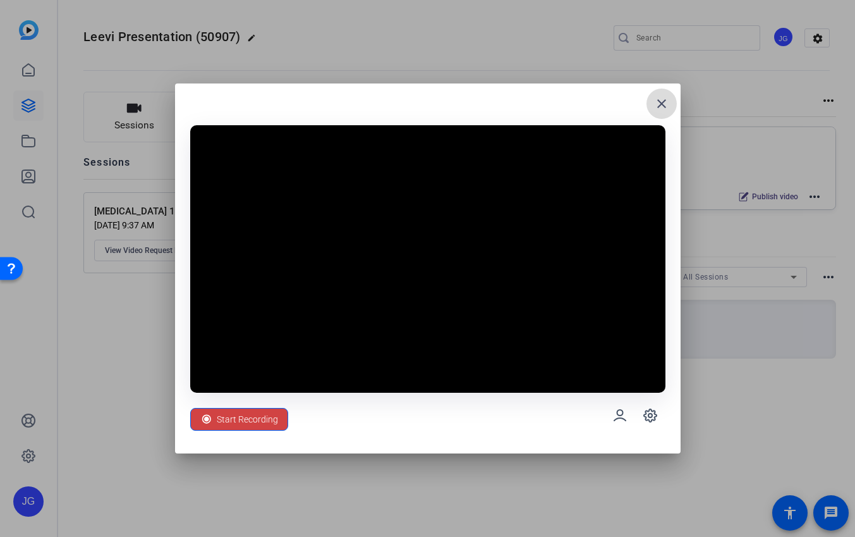
click at [659, 101] on mat-icon "close" at bounding box center [661, 103] width 15 height 15
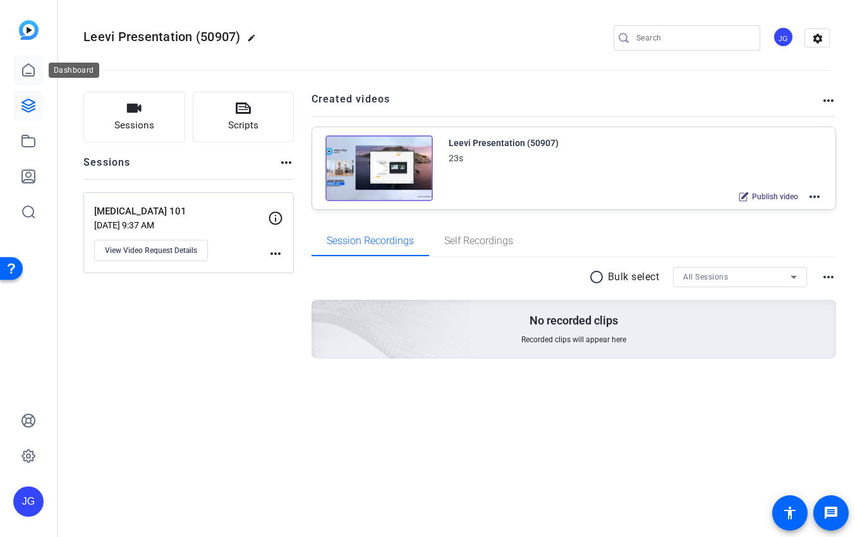
click at [26, 68] on icon at bounding box center [28, 70] width 15 height 15
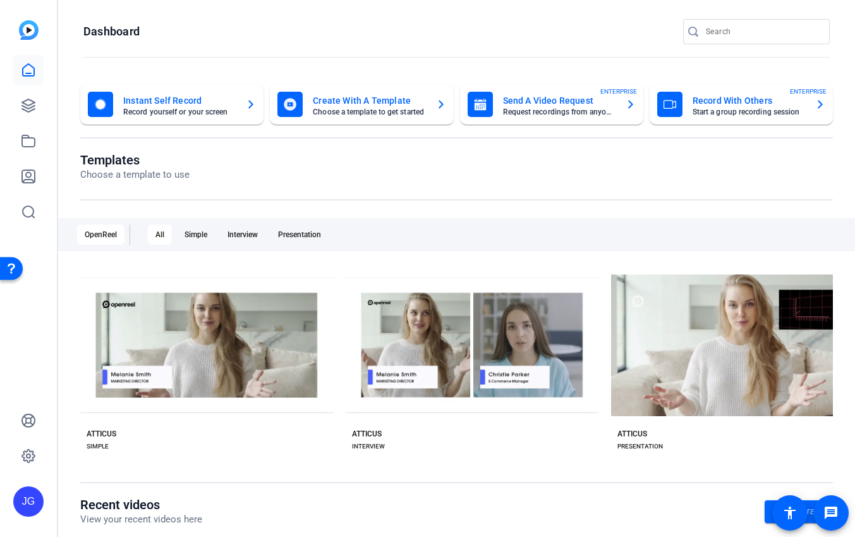
click at [592, 109] on mat-card-subtitle "Request recordings from anyone, anywhere" at bounding box center [559, 112] width 113 height 8
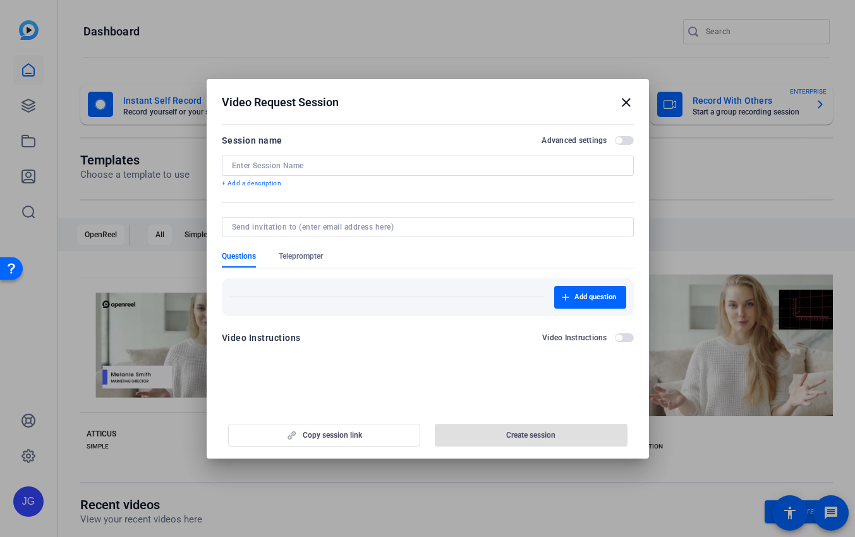
click at [624, 102] on mat-icon "close" at bounding box center [626, 102] width 15 height 15
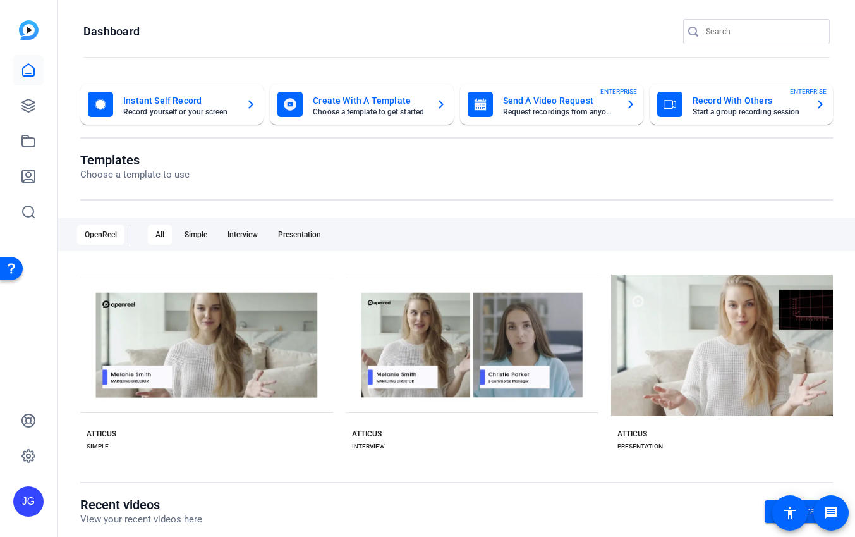
click at [145, 100] on mat-card-title "Instant Self Record" at bounding box center [179, 100] width 113 height 15
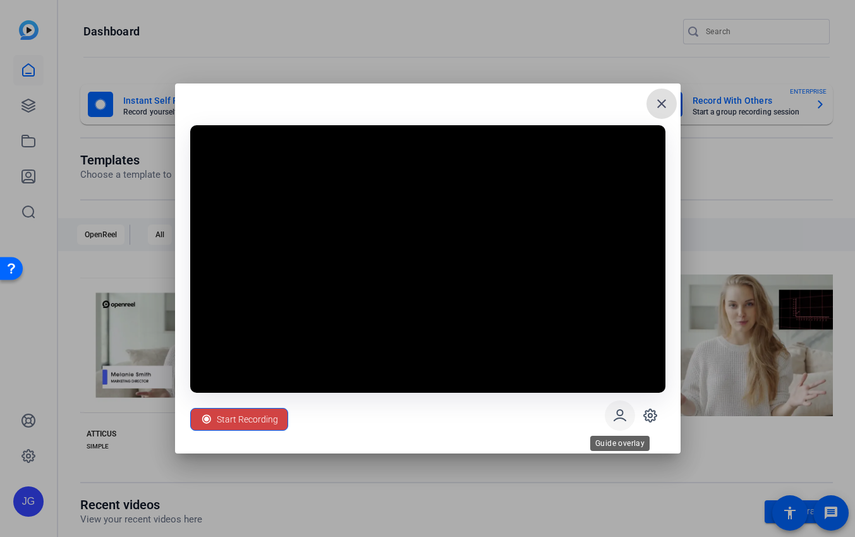
click at [627, 419] on icon at bounding box center [619, 415] width 15 height 15
click at [658, 411] on span at bounding box center [650, 415] width 30 height 30
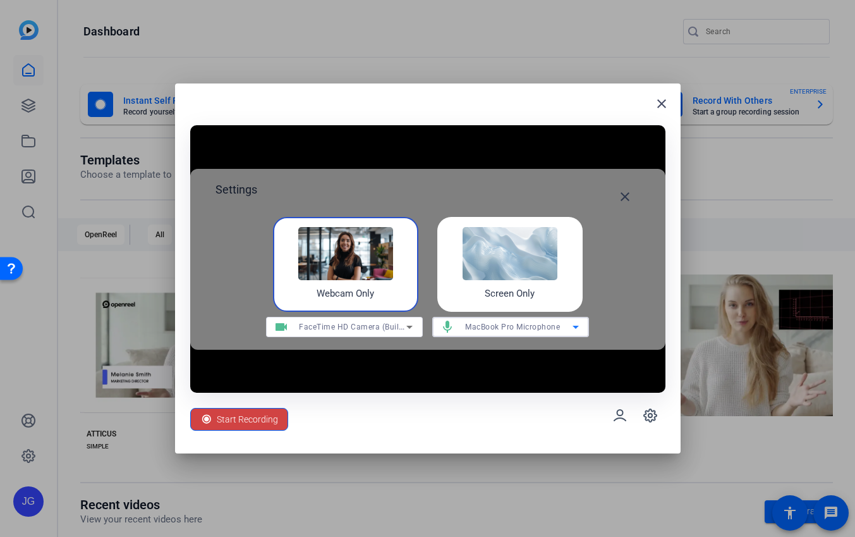
click at [527, 330] on span "MacBook Pro Microphone" at bounding box center [512, 326] width 95 height 9
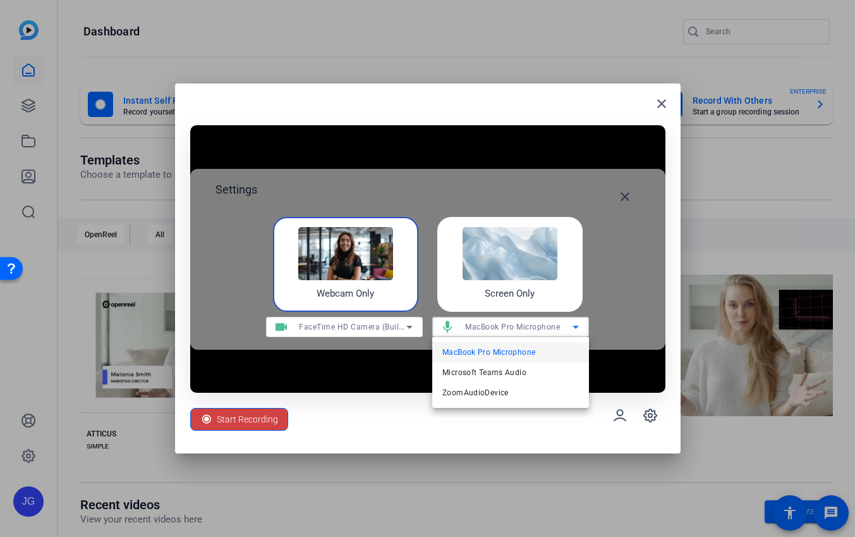
click at [369, 325] on div at bounding box center [427, 268] width 855 height 537
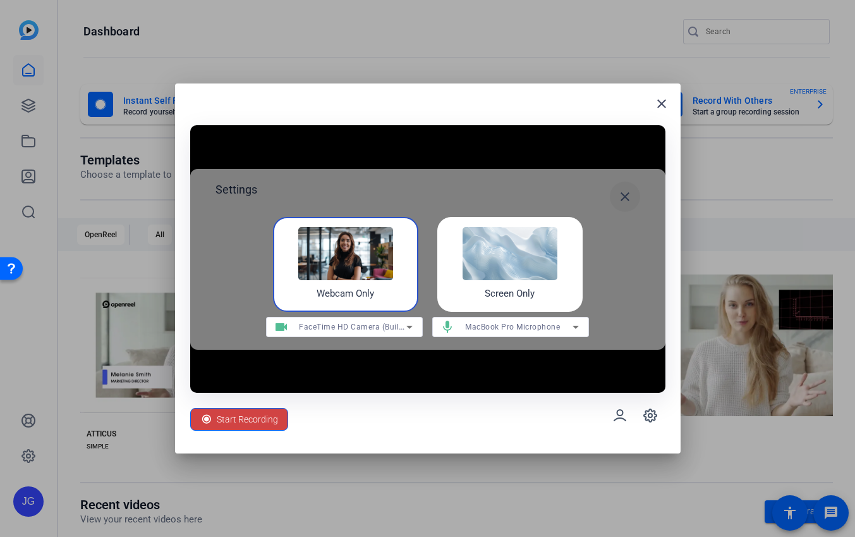
click at [626, 195] on mat-icon "close" at bounding box center [625, 196] width 15 height 15
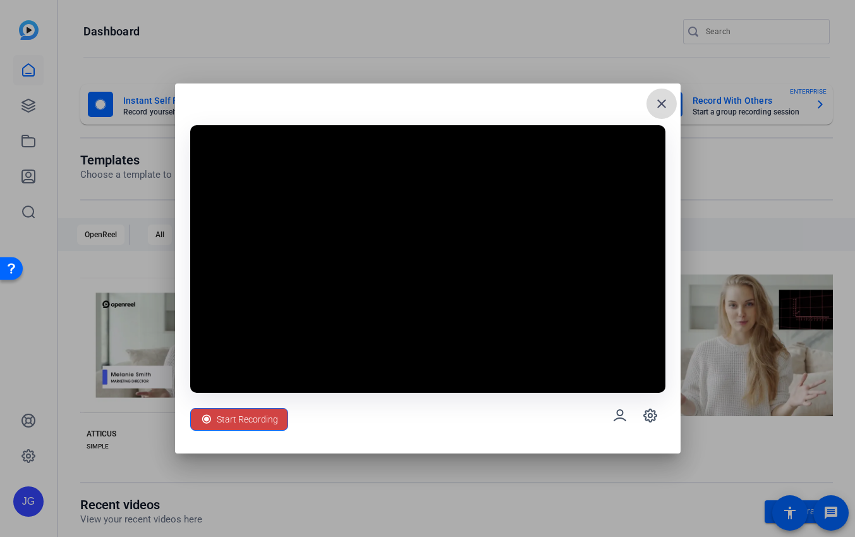
click at [659, 102] on mat-icon "close" at bounding box center [661, 103] width 15 height 15
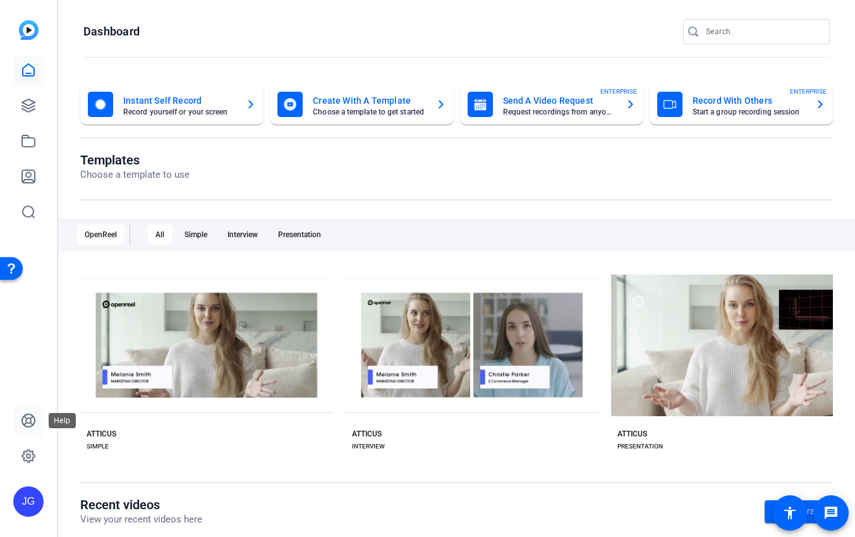
click at [29, 420] on icon at bounding box center [28, 420] width 15 height 15
click at [29, 104] on icon at bounding box center [28, 105] width 15 height 15
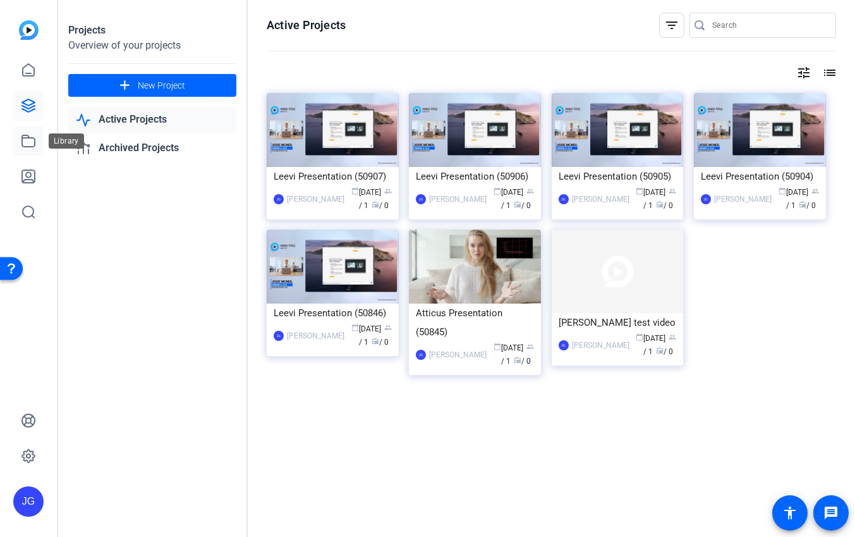
click at [26, 140] on icon at bounding box center [28, 140] width 15 height 15
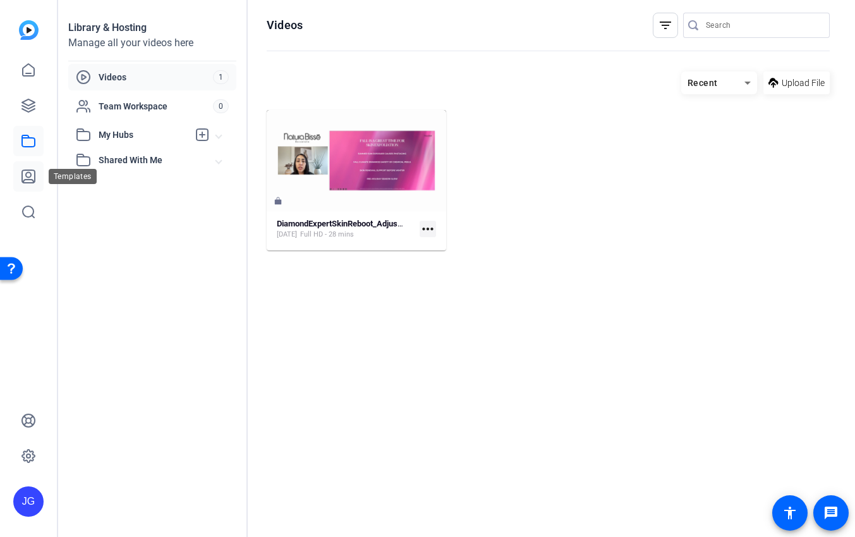
click at [27, 180] on icon at bounding box center [28, 176] width 13 height 13
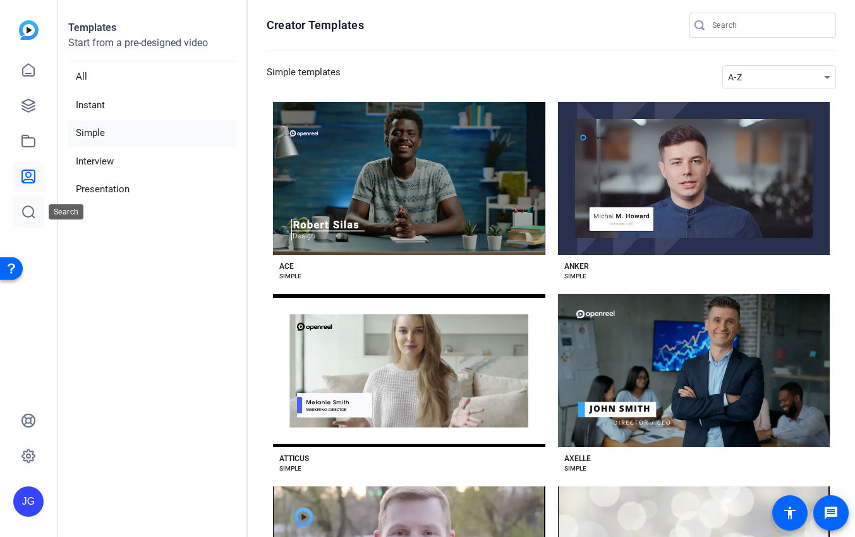
click at [28, 201] on link at bounding box center [28, 212] width 30 height 30
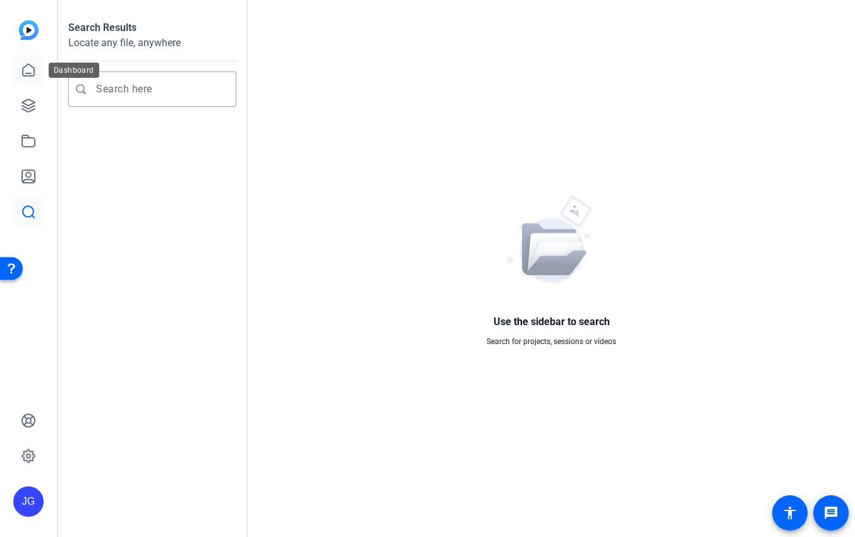
click at [19, 76] on link at bounding box center [28, 70] width 30 height 30
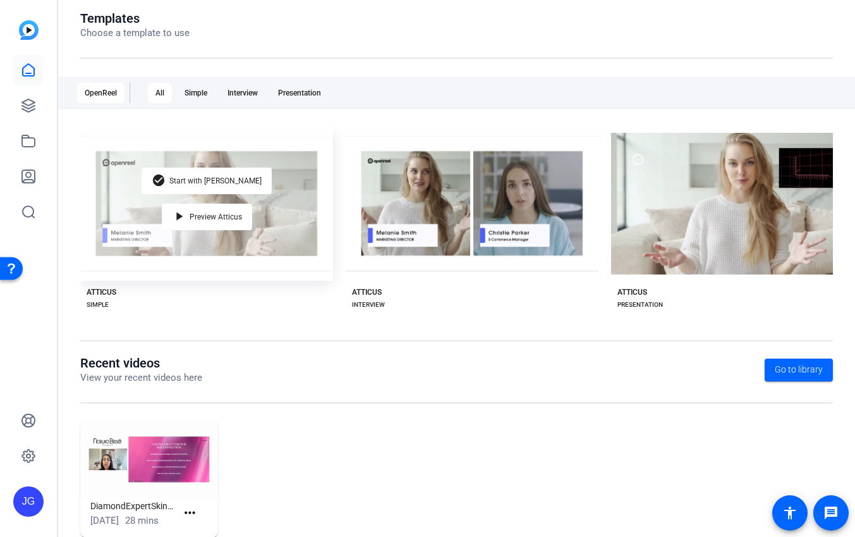
scroll to position [75, 0]
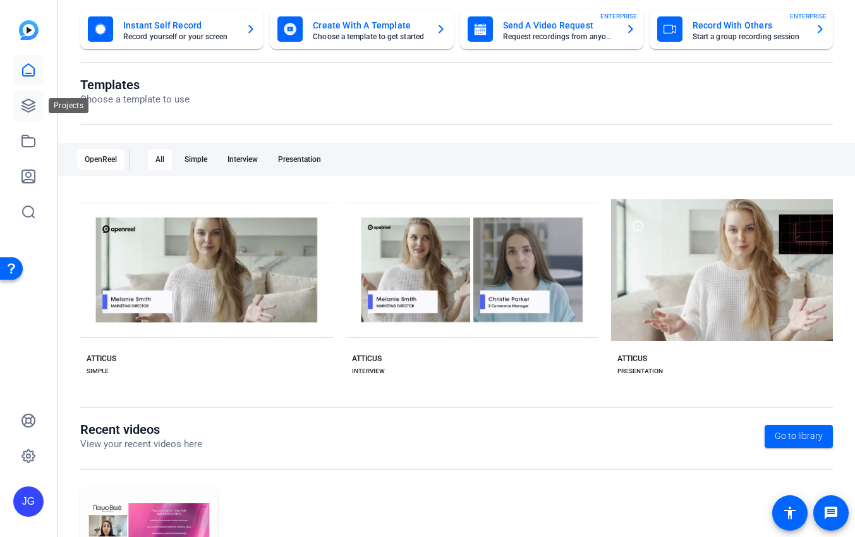
click at [26, 104] on icon at bounding box center [28, 105] width 13 height 13
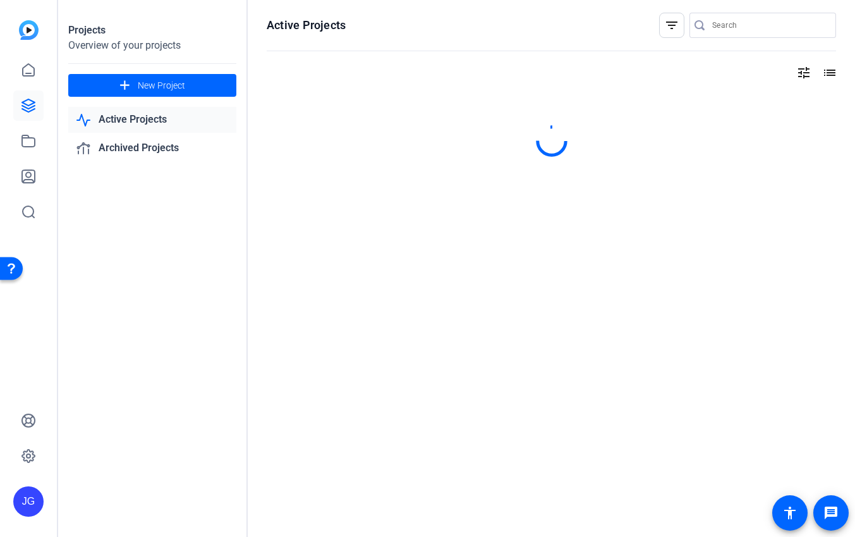
scroll to position [0, 0]
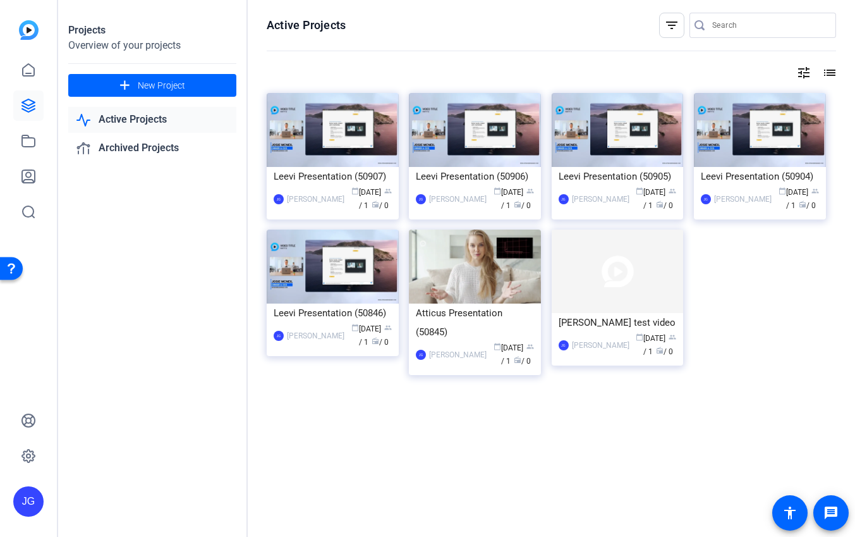
click at [153, 119] on link "Active Projects" at bounding box center [152, 120] width 168 height 26
click at [666, 29] on mat-icon "filter_list" at bounding box center [671, 25] width 15 height 15
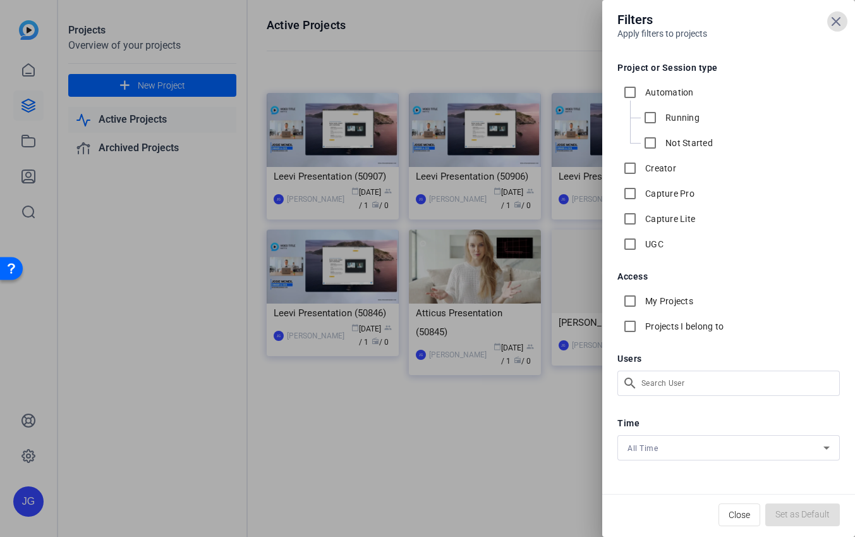
click at [838, 23] on icon at bounding box center [836, 22] width 8 height 8
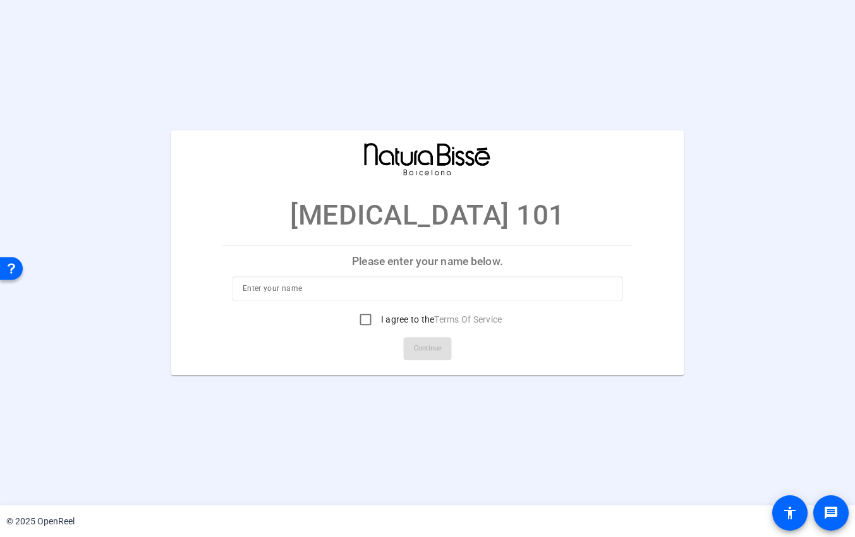
click at [378, 290] on input at bounding box center [428, 288] width 370 height 15
type input "Raejan"
click at [363, 319] on input "I agree to the Terms Of Service" at bounding box center [365, 319] width 25 height 25
checkbox input "true"
click at [439, 355] on span "Continue" at bounding box center [428, 348] width 28 height 19
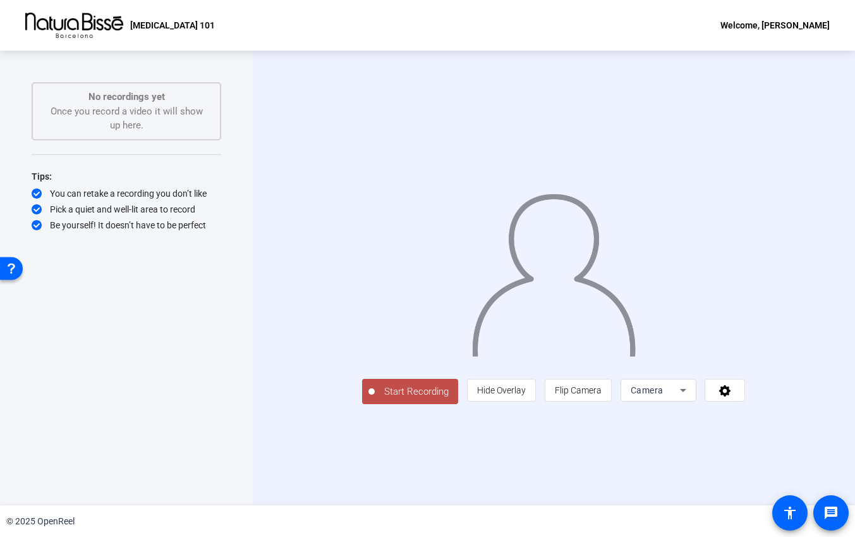
click at [691, 398] on icon at bounding box center [683, 389] width 15 height 15
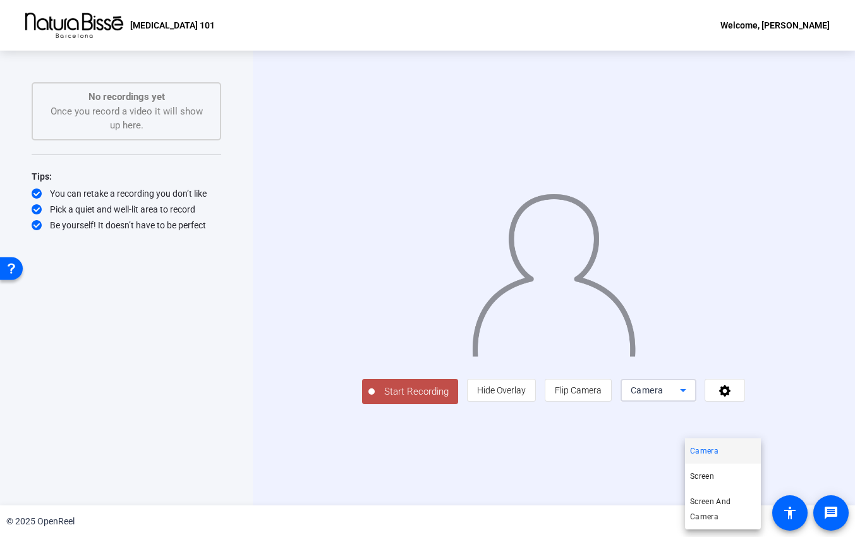
click at [812, 454] on div at bounding box center [427, 268] width 855 height 537
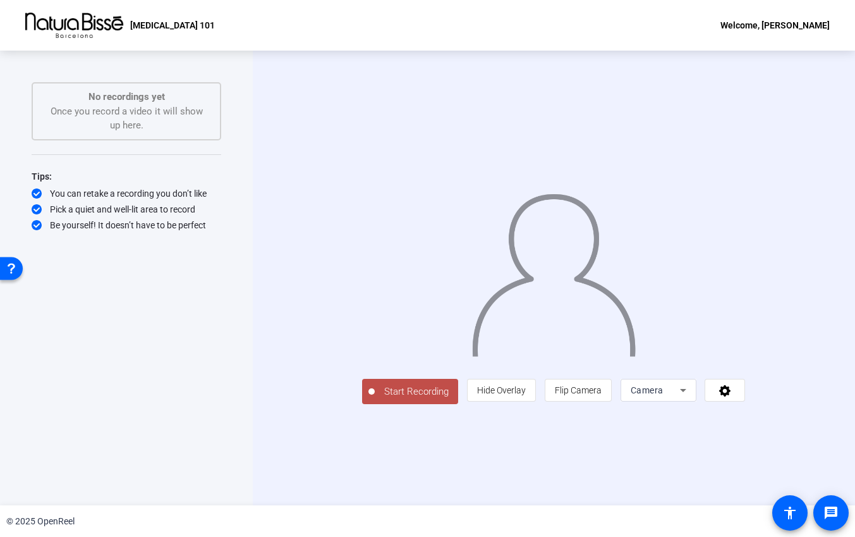
click at [691, 398] on icon at bounding box center [683, 389] width 15 height 15
